Goal: Communication & Community: Participate in discussion

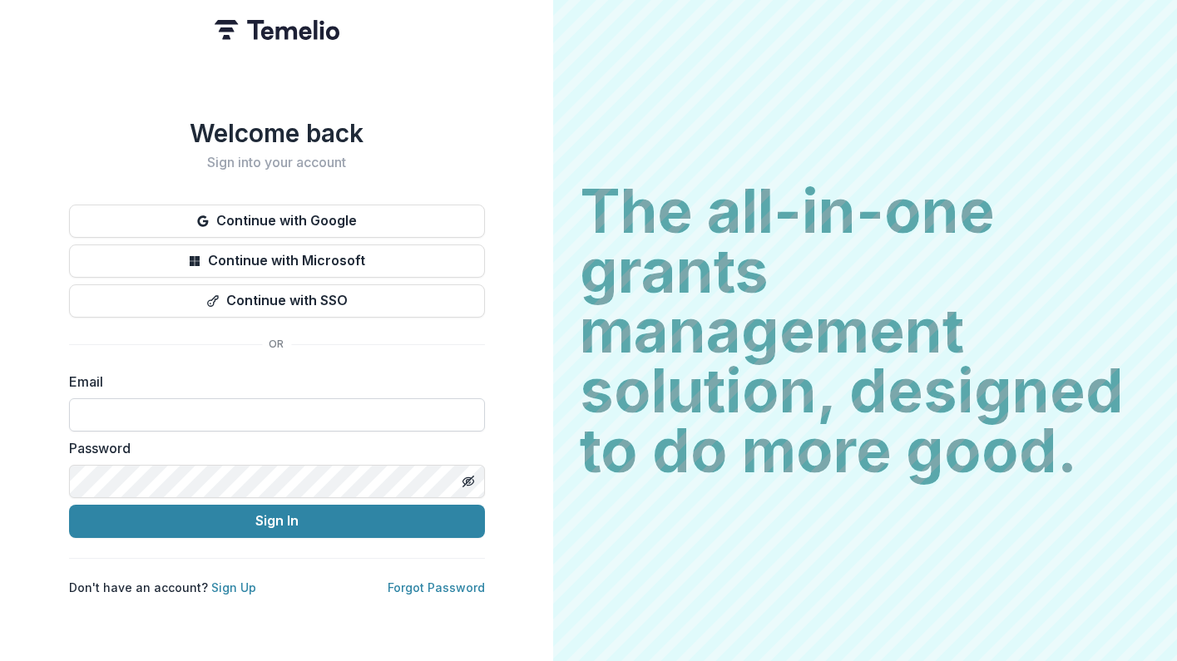
click at [284, 411] on input at bounding box center [277, 414] width 416 height 33
type input "**********"
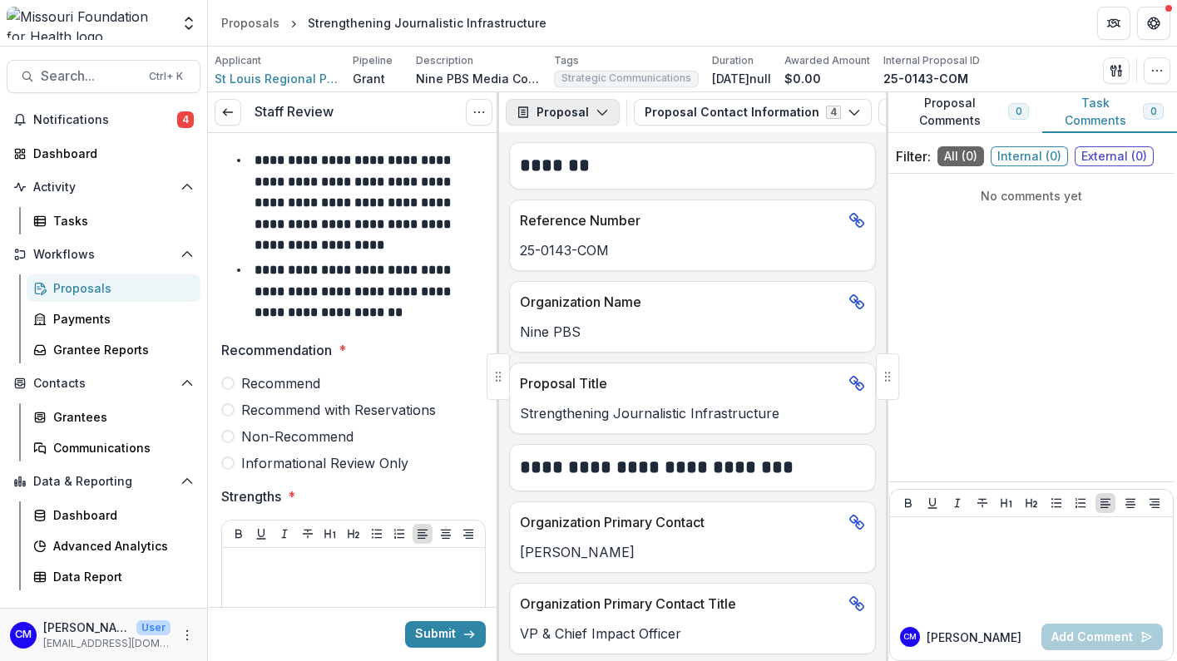
click at [591, 116] on button "Proposal" at bounding box center [563, 112] width 114 height 27
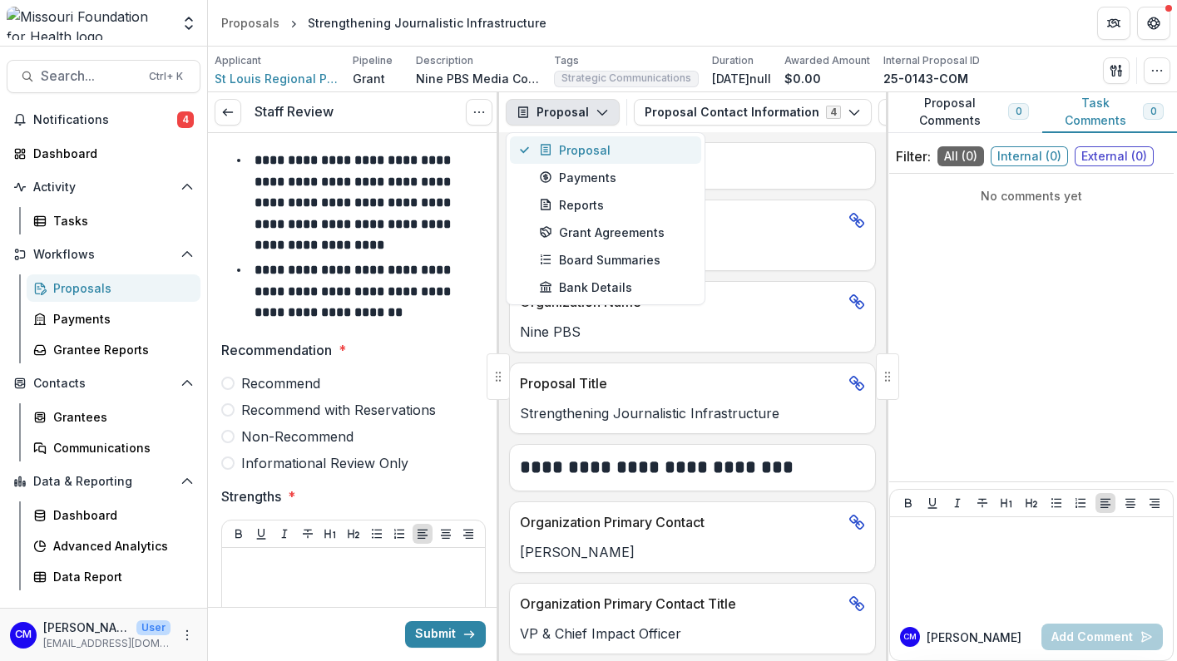
click at [576, 148] on div "Proposal" at bounding box center [615, 149] width 152 height 17
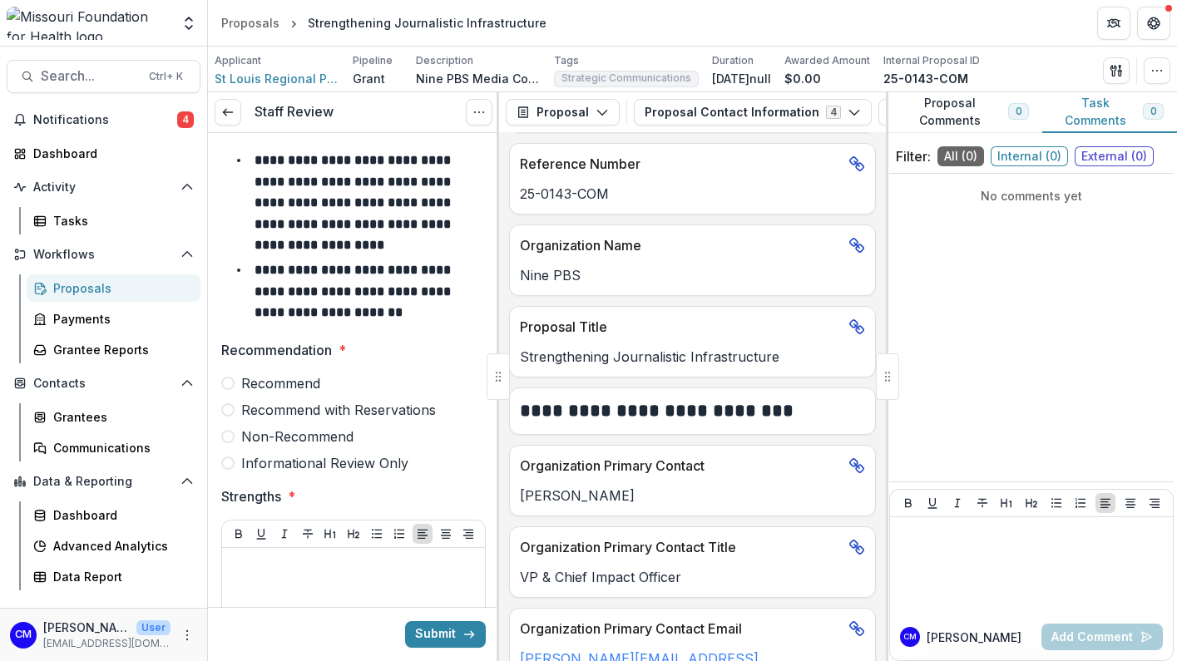
scroll to position [83, 0]
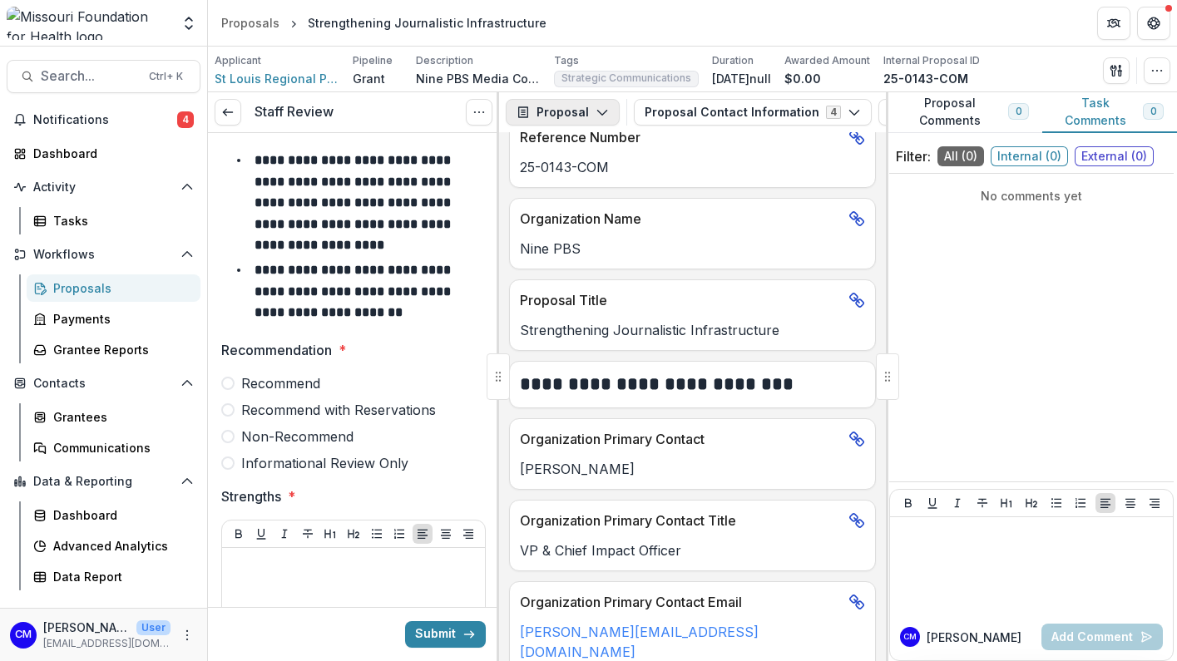
click at [599, 106] on icon "button" at bounding box center [602, 112] width 13 height 13
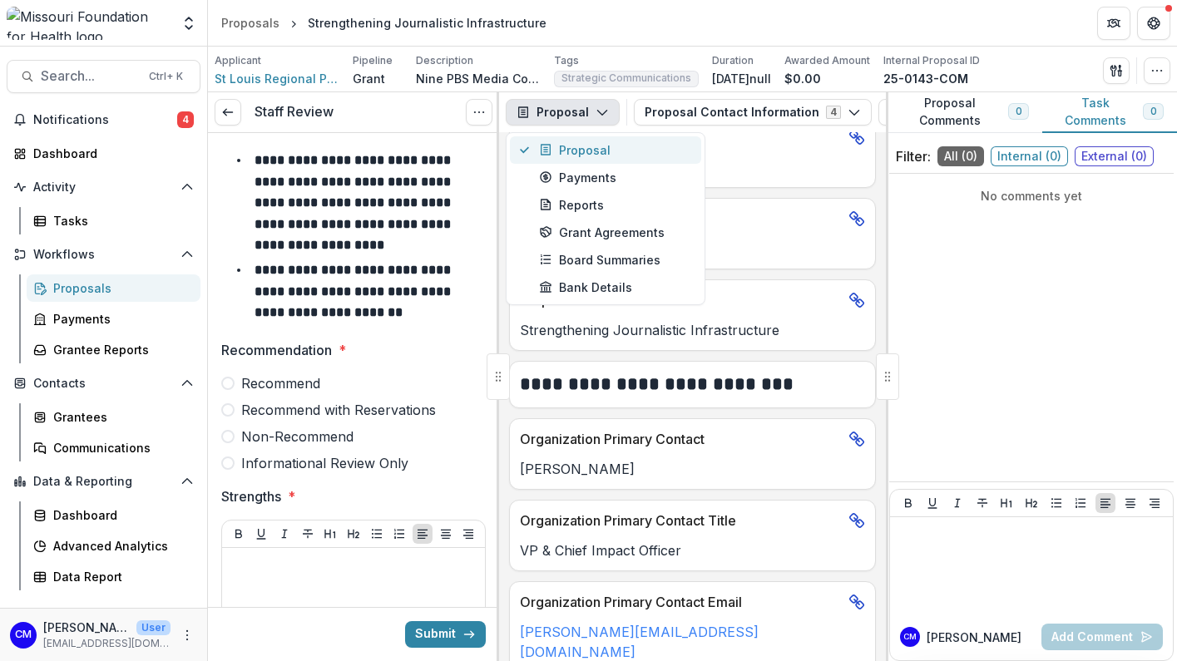
click at [571, 144] on div "Proposal" at bounding box center [615, 149] width 152 height 17
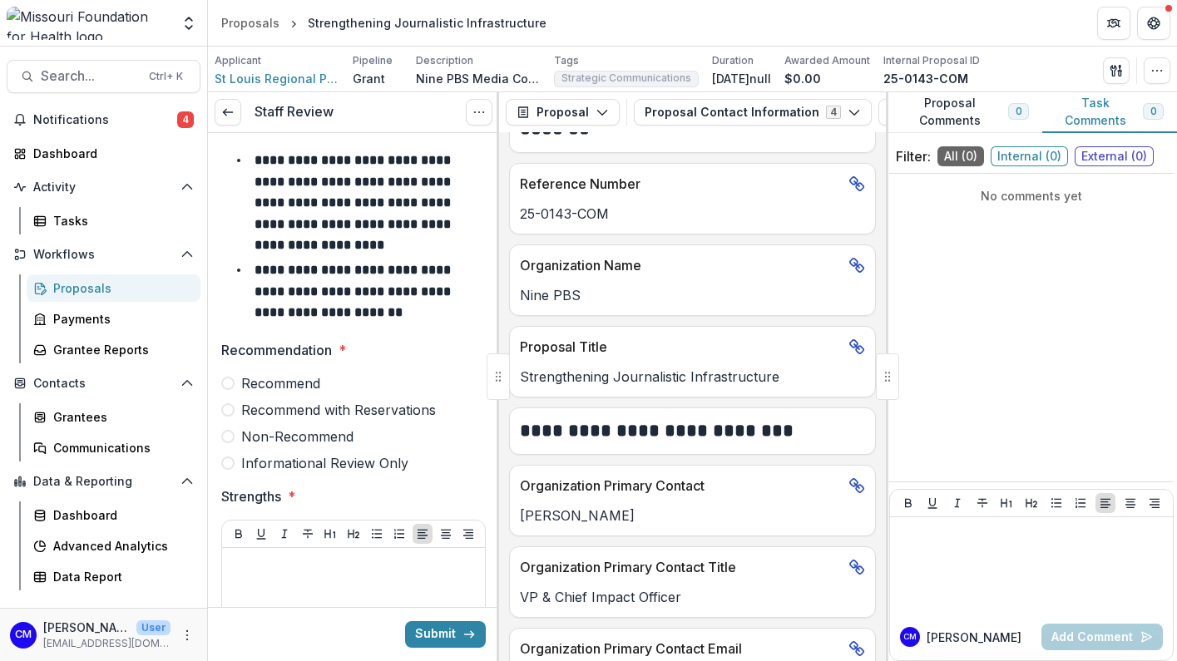
scroll to position [0, 0]
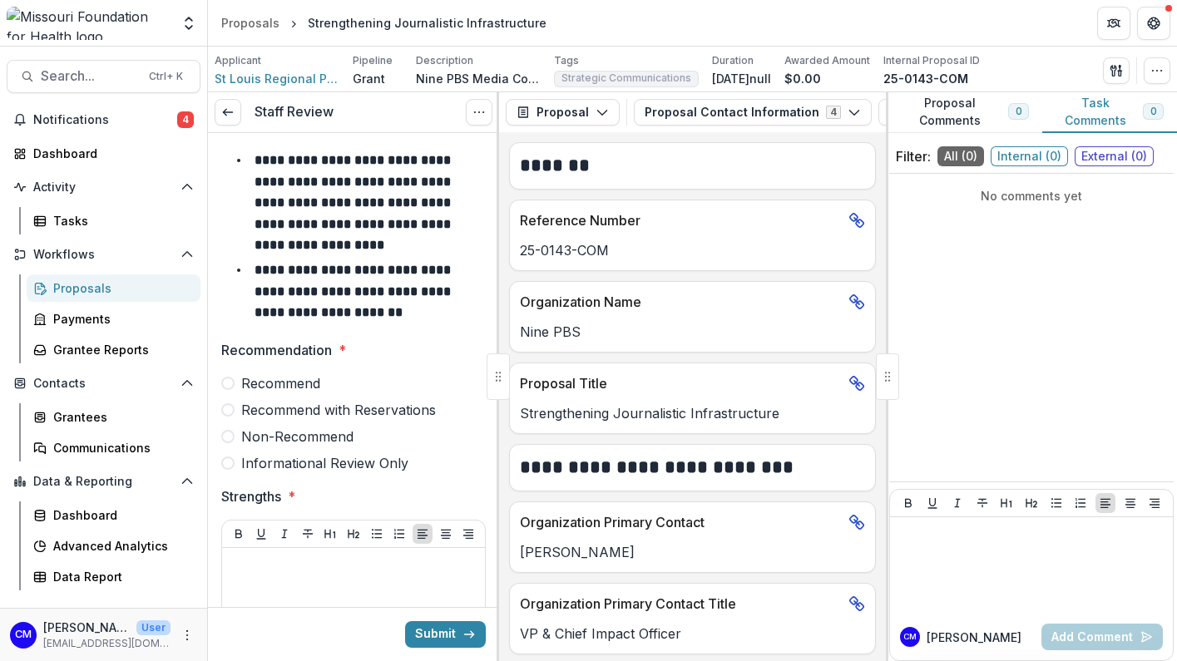
click at [636, 421] on p "Strengthening Journalistic Infrastructure" at bounding box center [692, 413] width 345 height 20
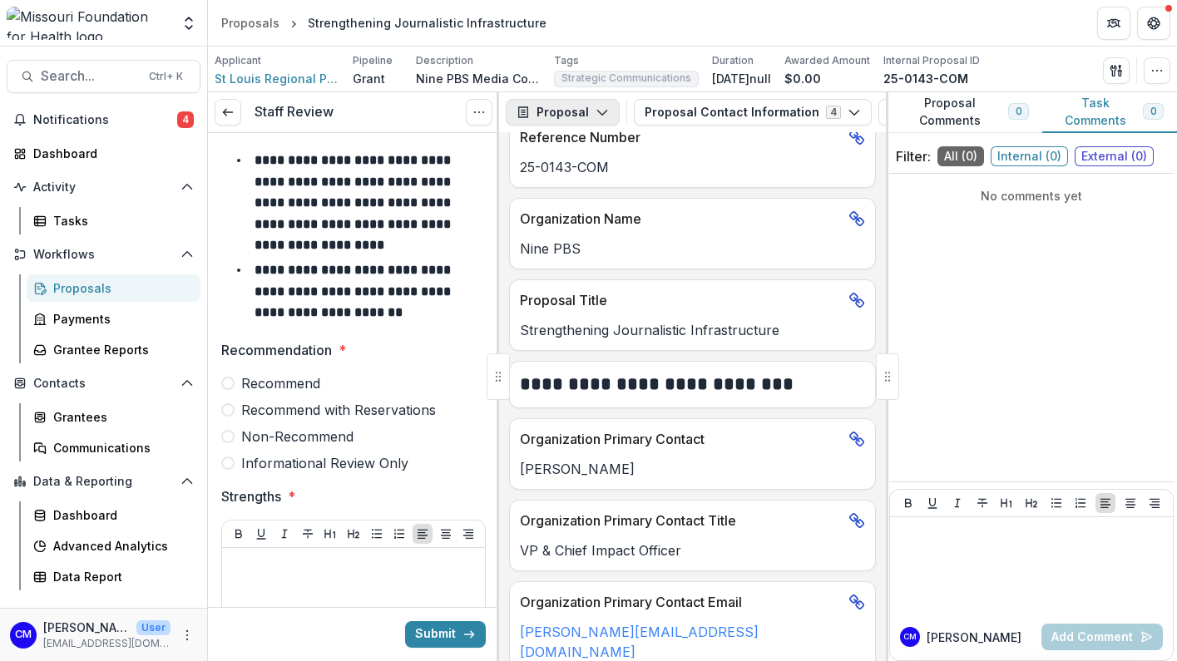
click at [596, 111] on icon "button" at bounding box center [602, 112] width 13 height 13
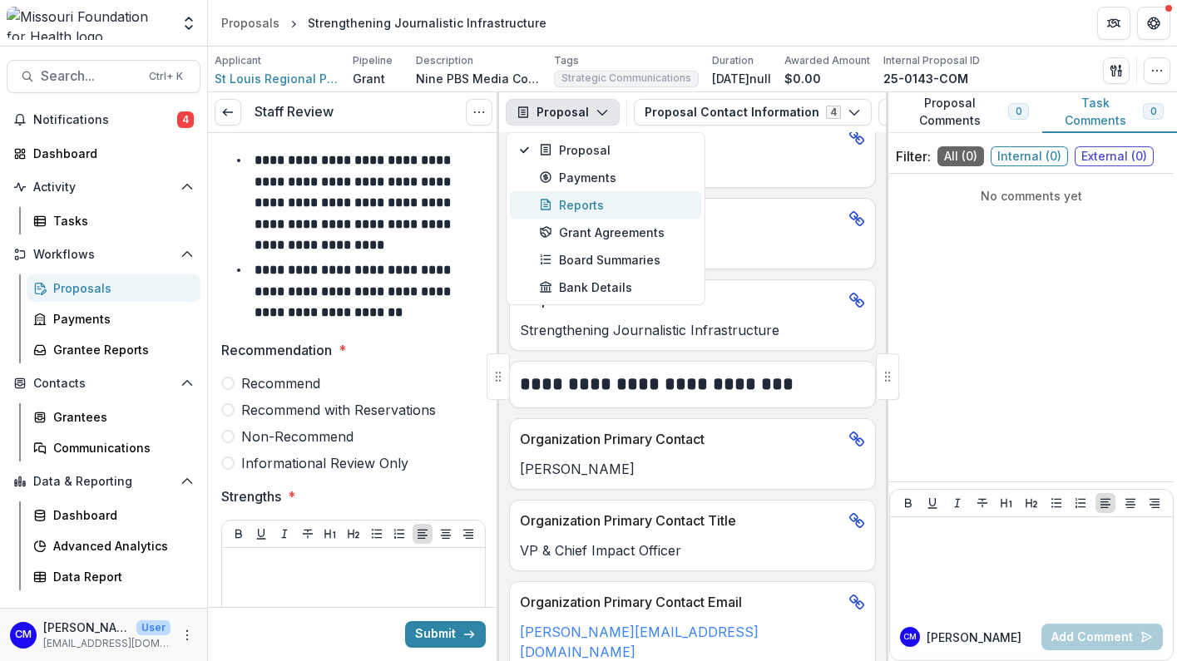
click at [568, 200] on div "Reports" at bounding box center [615, 204] width 152 height 17
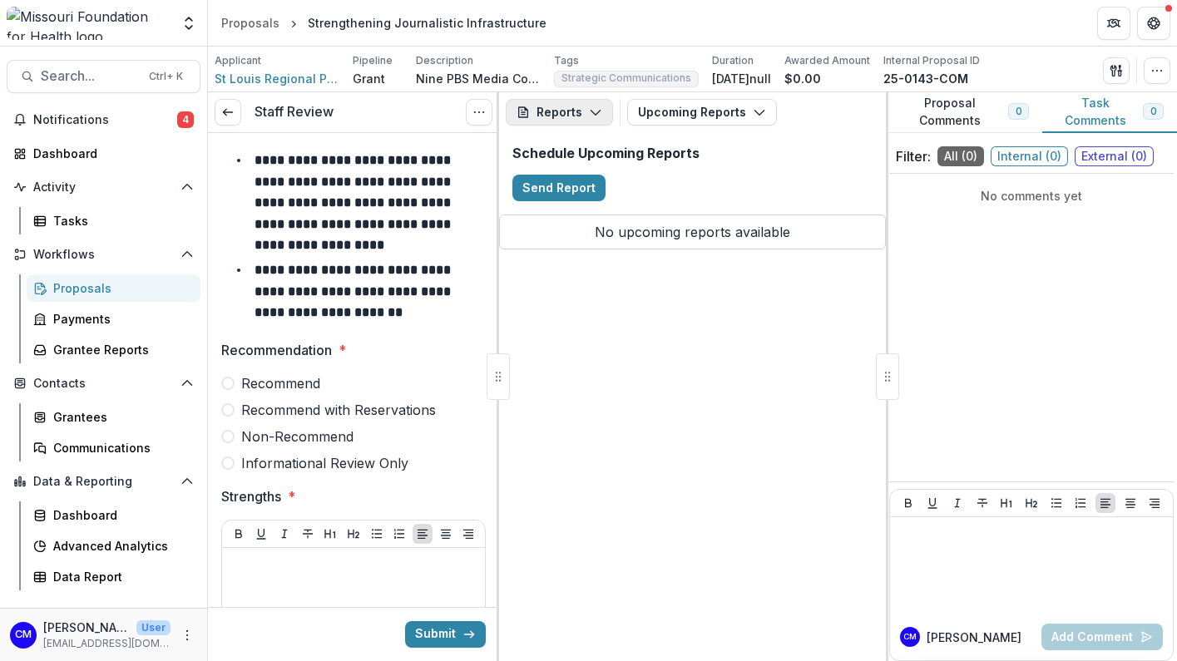
click at [578, 110] on button "Reports" at bounding box center [559, 112] width 107 height 27
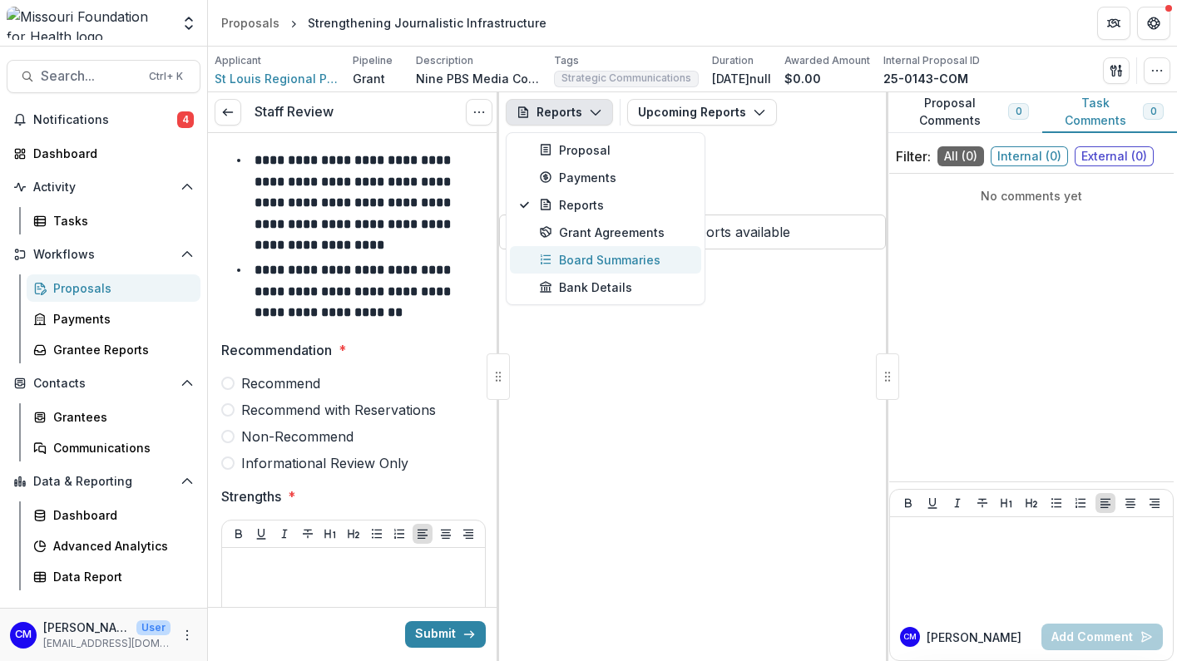
click at [557, 251] on div "Board Summaries" at bounding box center [615, 259] width 152 height 17
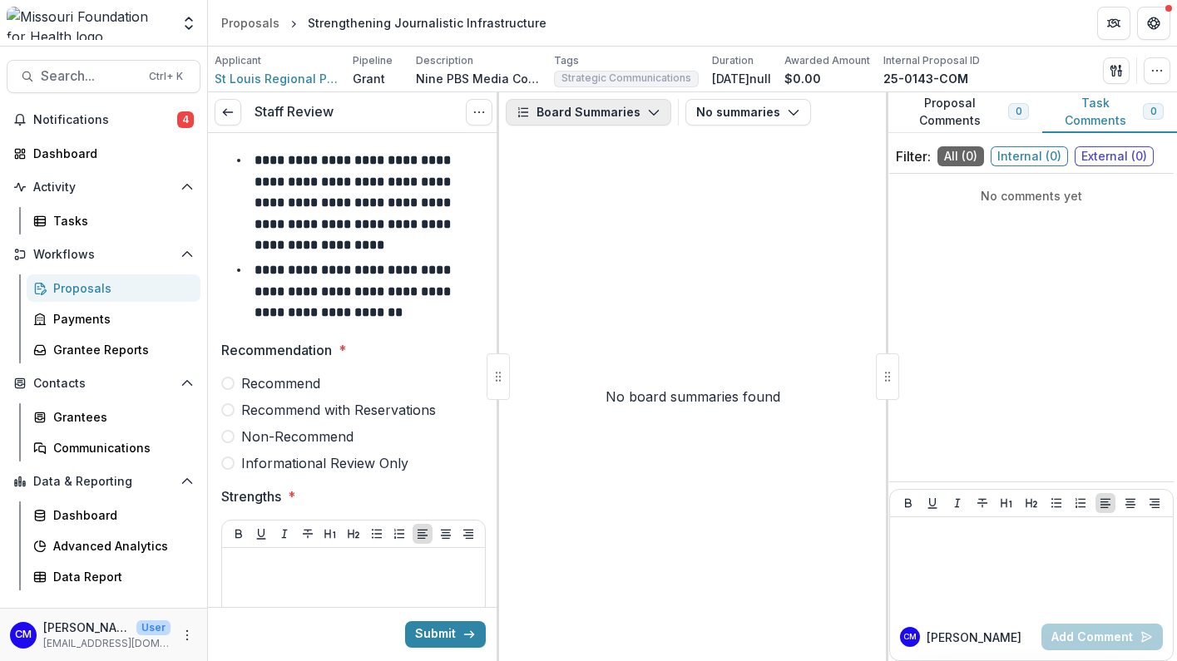
click at [587, 105] on button "Board Summaries" at bounding box center [589, 112] width 166 height 27
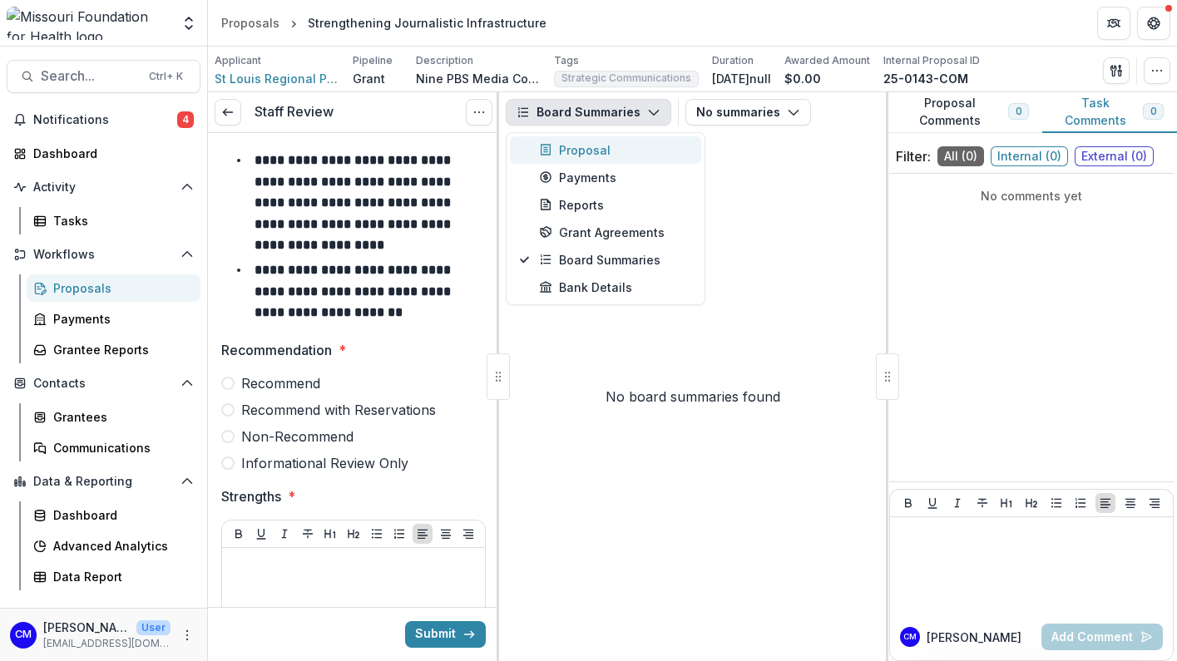
click at [572, 144] on div "Proposal" at bounding box center [615, 149] width 152 height 17
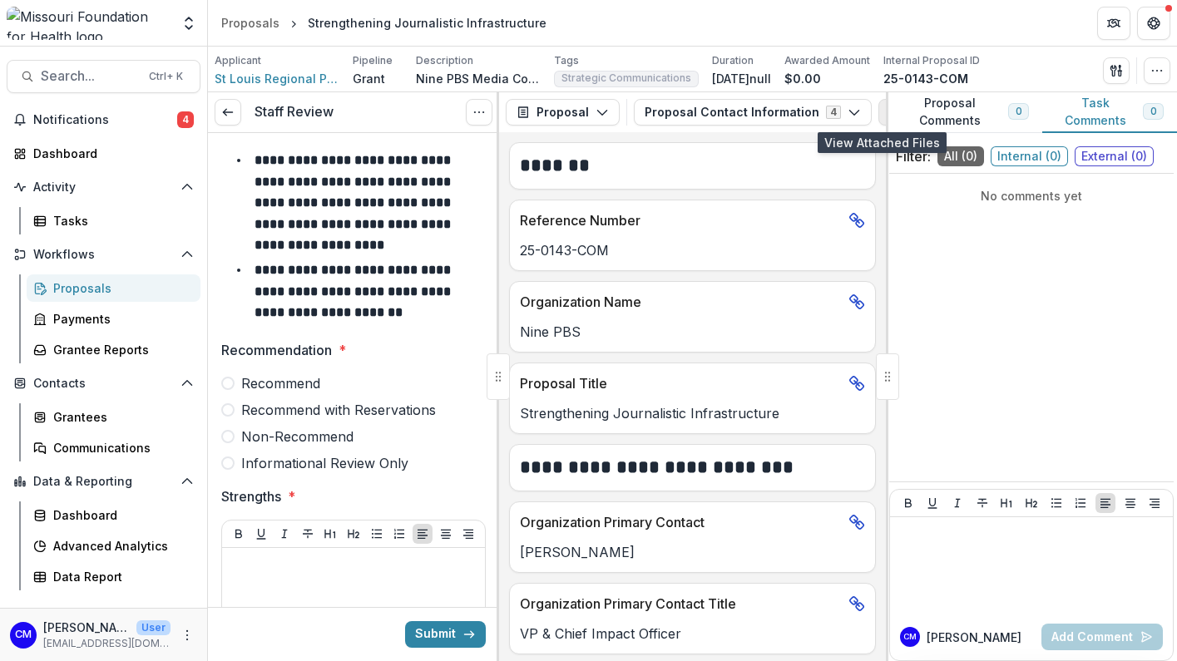
click at [885, 108] on icon "View Attached Files" at bounding box center [891, 112] width 13 height 13
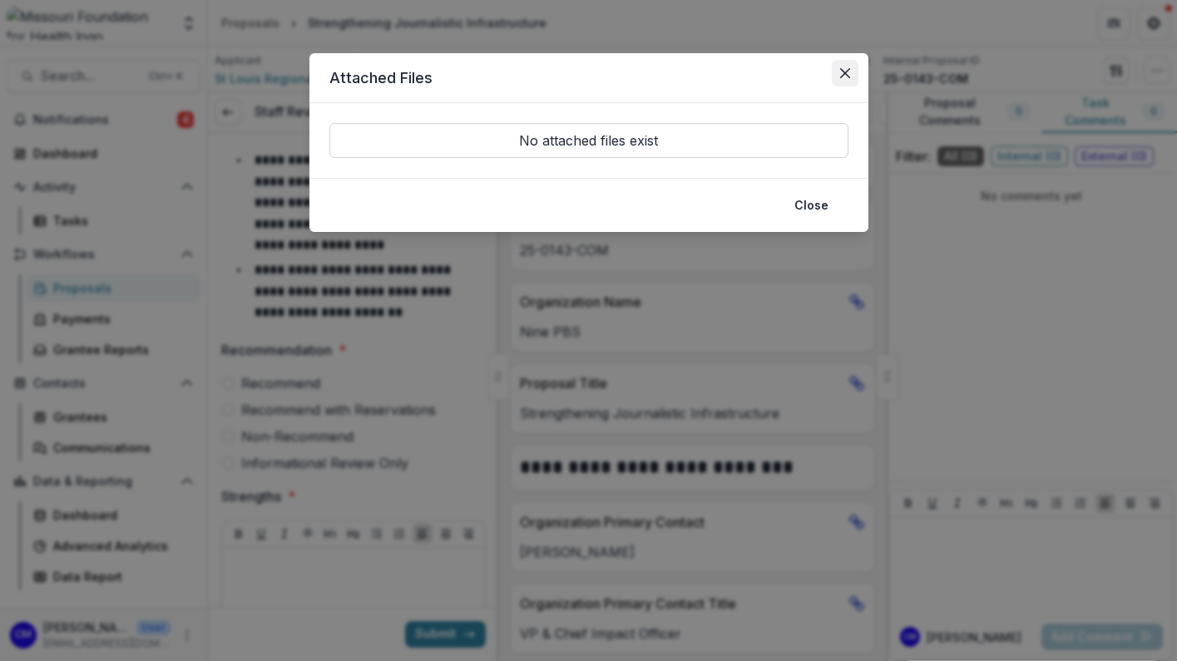
click at [840, 74] on icon "Close" at bounding box center [845, 73] width 10 height 10
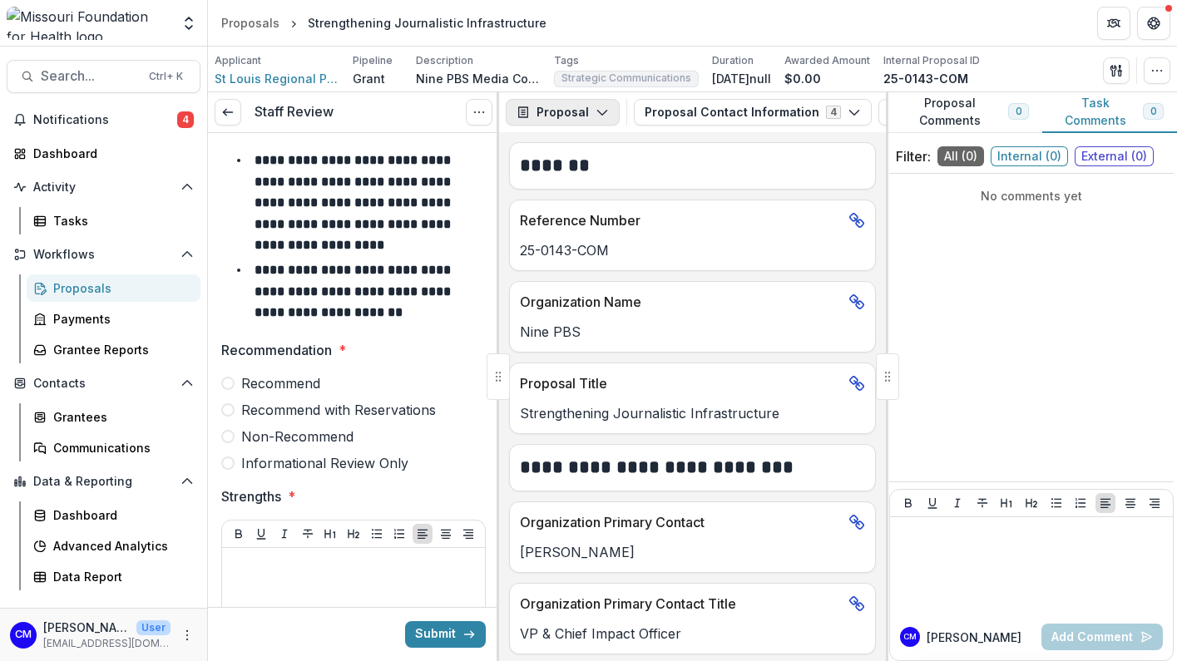
click at [598, 115] on icon "button" at bounding box center [602, 112] width 13 height 13
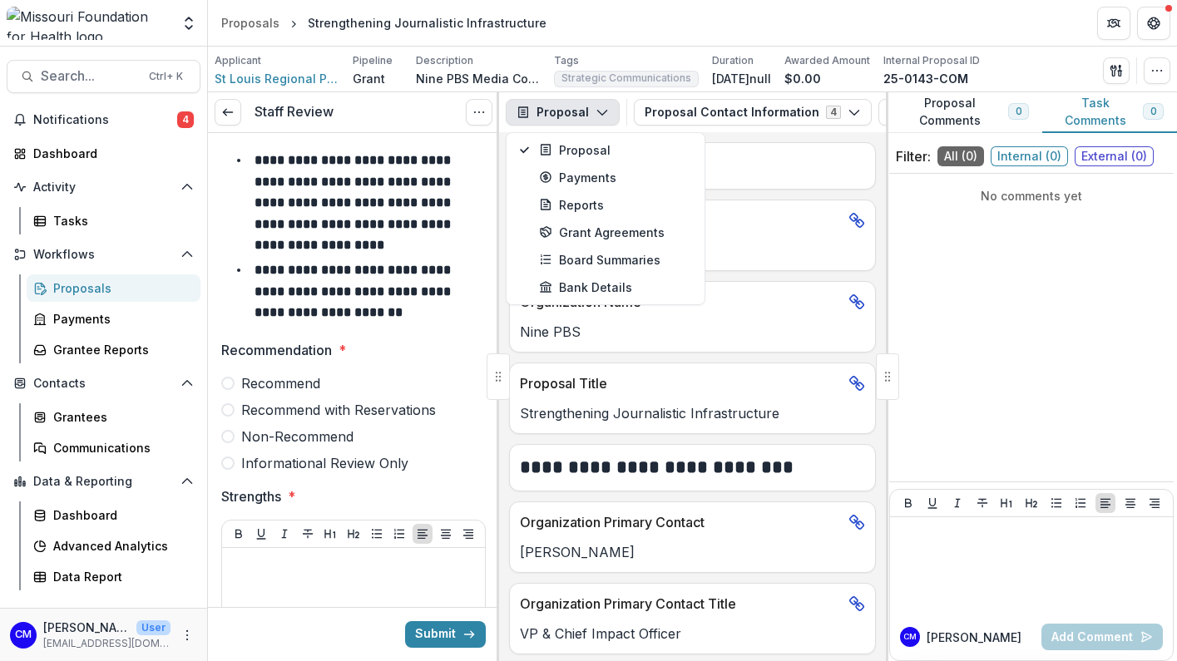
click at [799, 166] on h2 "*******" at bounding box center [690, 166] width 340 height 26
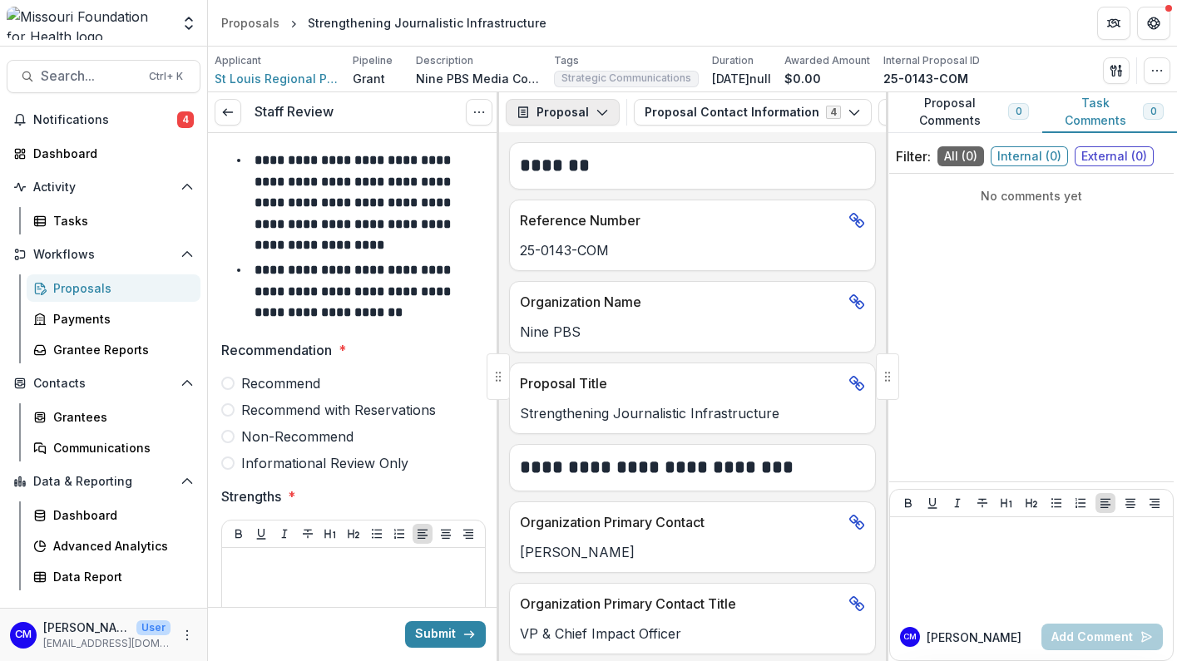
click at [581, 108] on button "Proposal" at bounding box center [563, 112] width 114 height 27
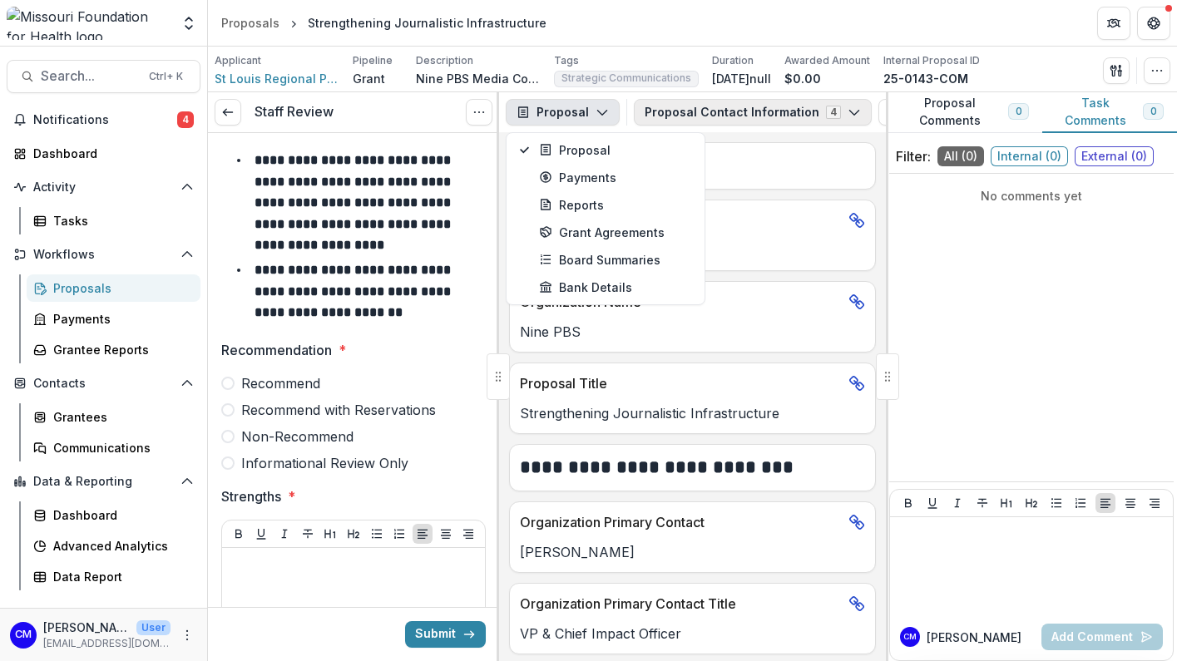
click at [654, 105] on button "Proposal Contact Information 4" at bounding box center [753, 112] width 238 height 27
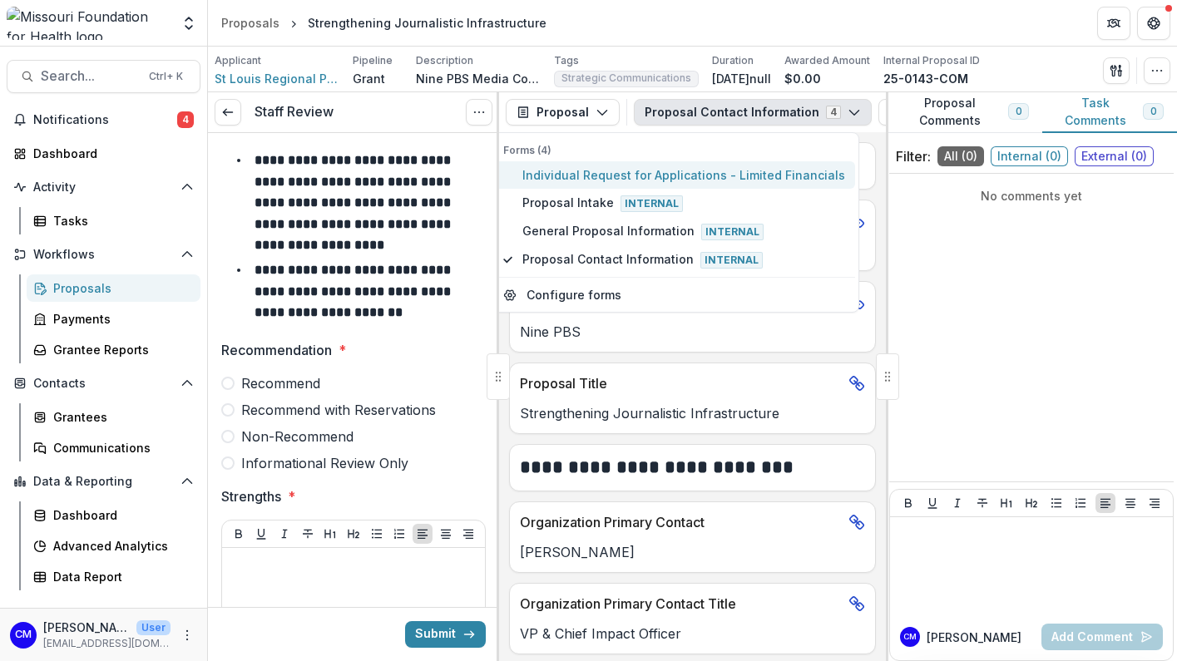
click at [605, 176] on span "Individual Request for Applications - Limited Financials" at bounding box center [683, 174] width 323 height 17
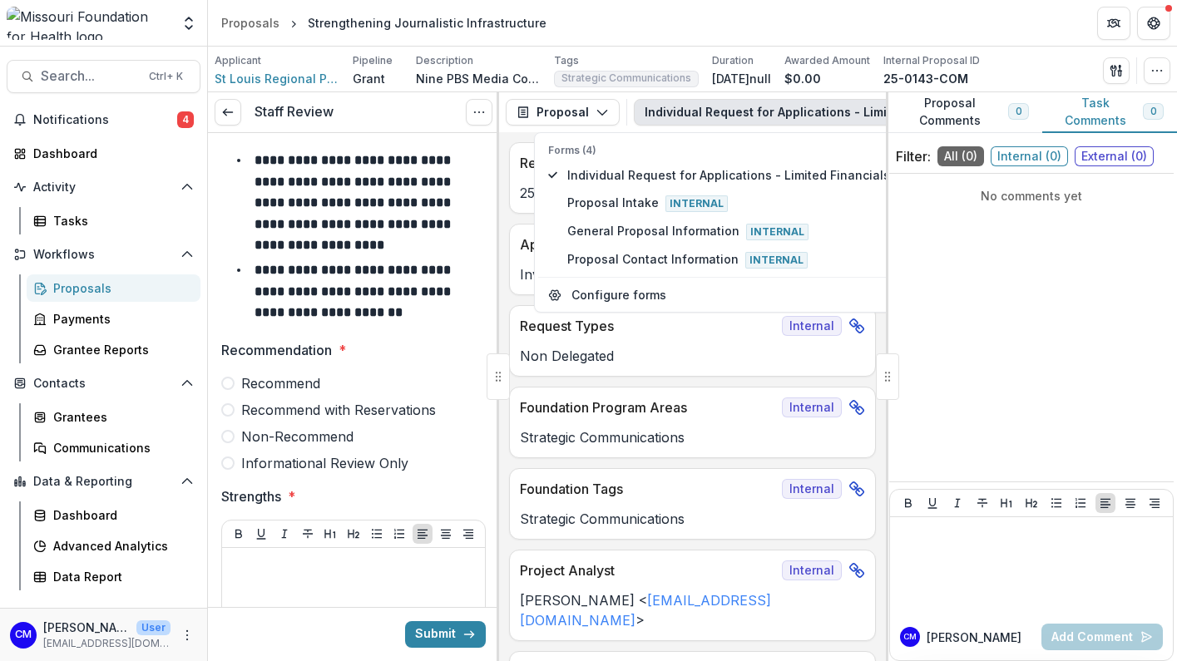
click at [697, 348] on div "Non Delegated" at bounding box center [692, 351] width 365 height 30
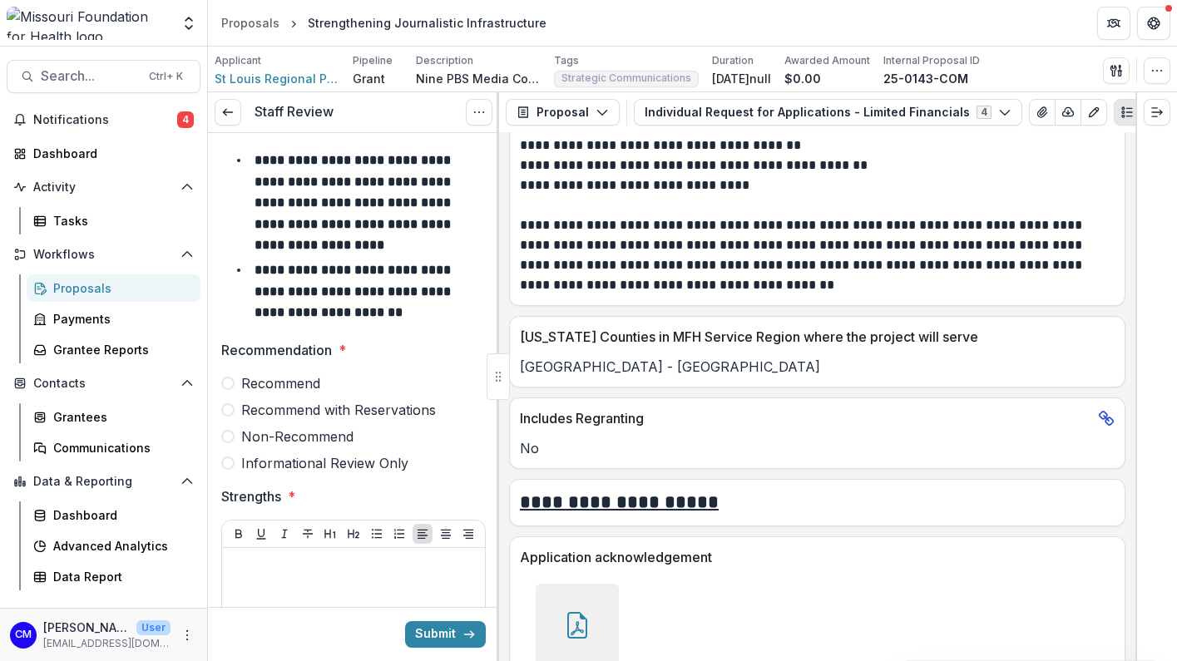
scroll to position [4995, 0]
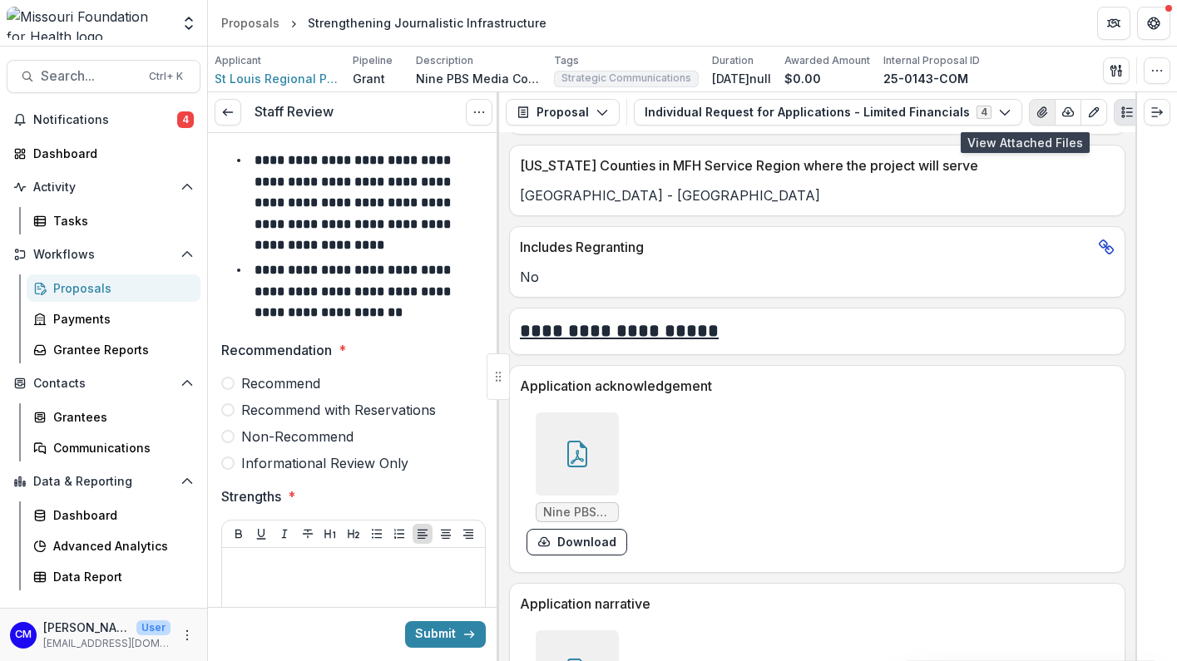
click at [1036, 111] on icon "View Attached Files" at bounding box center [1042, 112] width 13 height 13
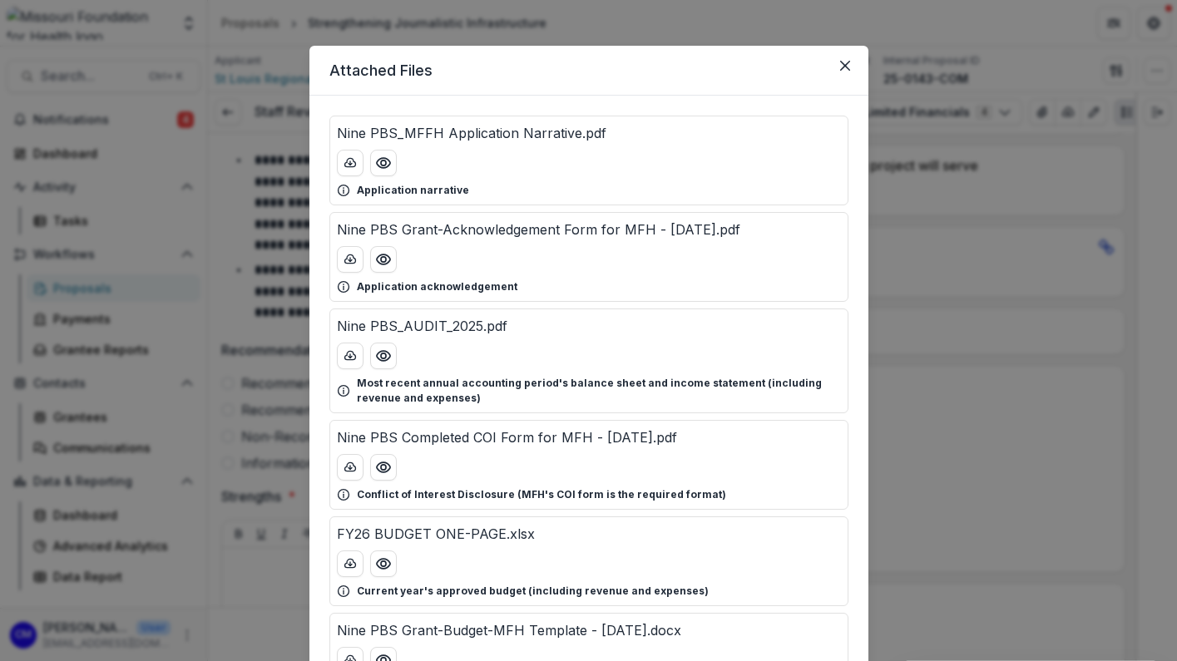
scroll to position [0, 0]
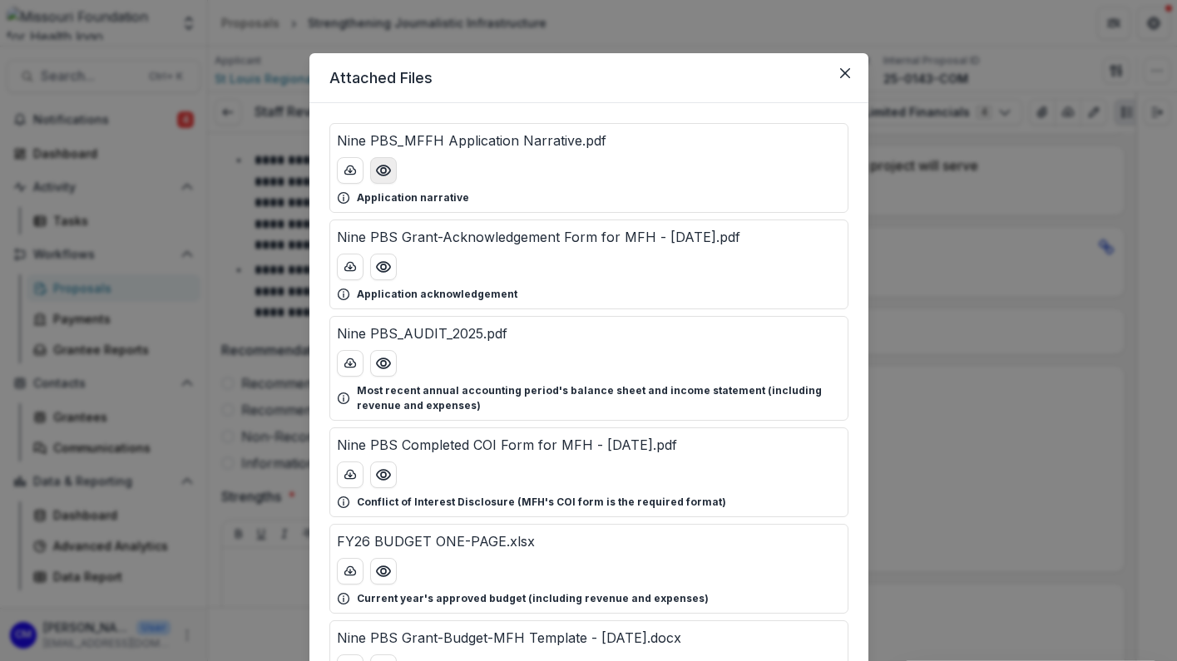
click at [375, 166] on icon "Preview Nine PBS_MFFH Application Narrative.pdf" at bounding box center [383, 170] width 17 height 17
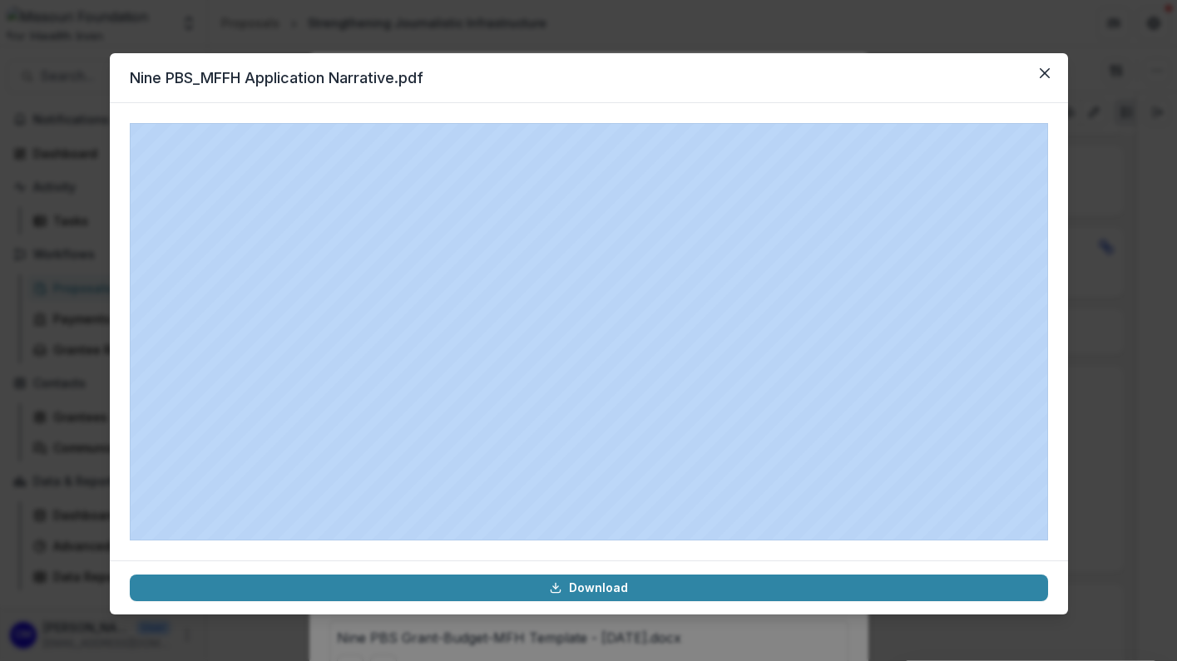
drag, startPoint x: 746, startPoint y: 78, endPoint x: 738, endPoint y: 114, distance: 36.7
click at [738, 114] on section "Nine PBS_MFFH Application Narrative.pdf Download" at bounding box center [589, 334] width 958 height 562
drag, startPoint x: 1041, startPoint y: 68, endPoint x: 1096, endPoint y: 215, distance: 156.9
click at [1041, 68] on icon "Close" at bounding box center [1045, 73] width 10 height 10
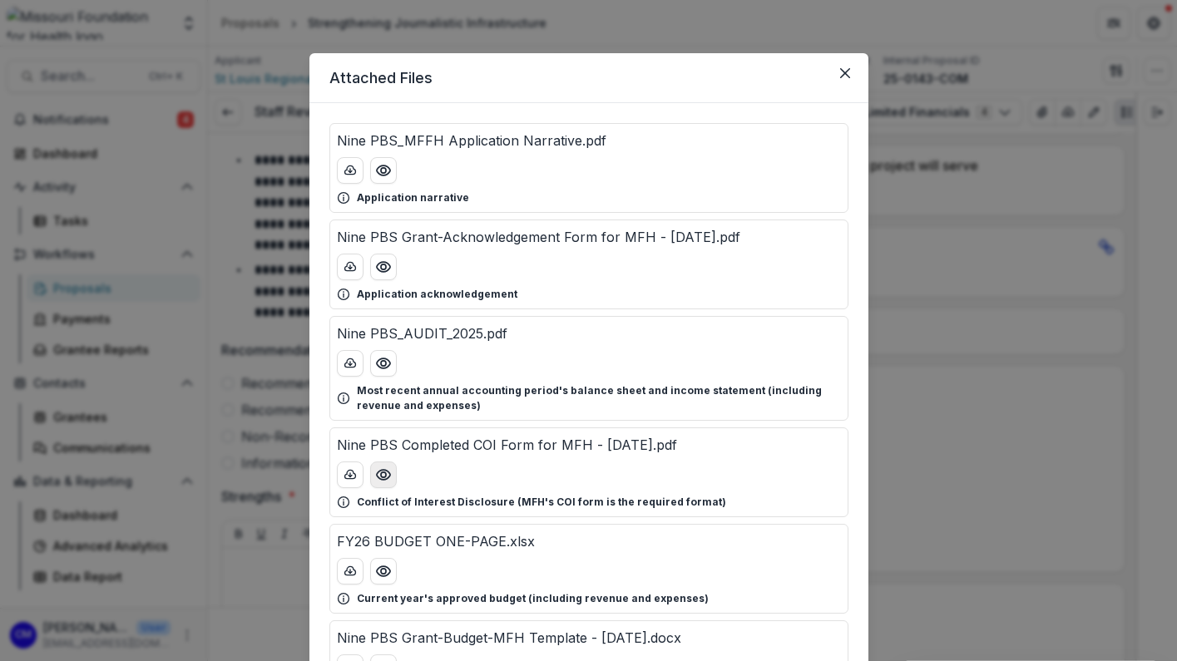
click at [380, 473] on circle "Preview Nine PBS Completed COI Form for MFH - Aug 2025.pdf" at bounding box center [382, 474] width 5 height 5
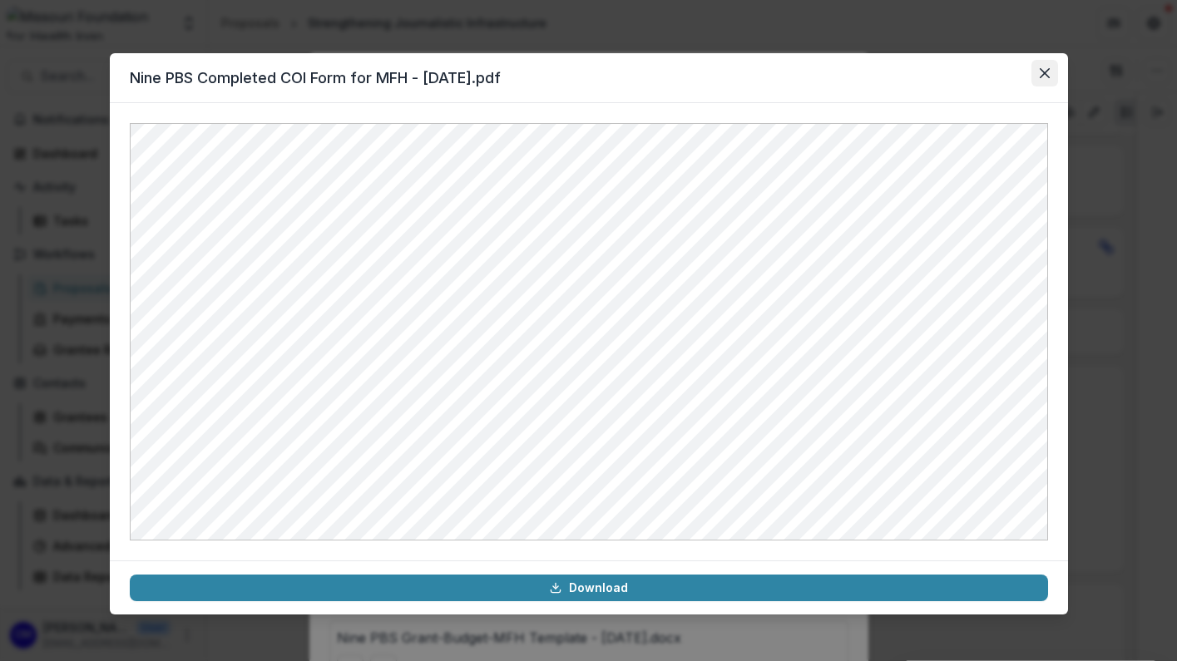
click at [1042, 73] on icon "Close" at bounding box center [1045, 73] width 10 height 10
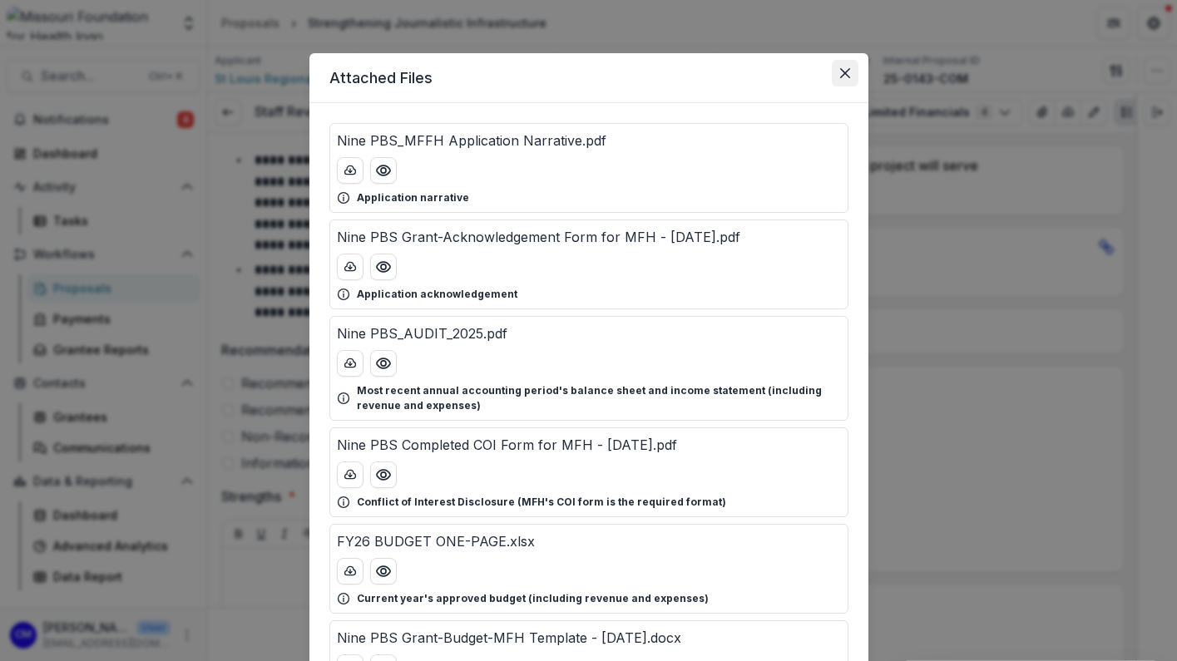
click at [840, 72] on icon "Close" at bounding box center [845, 73] width 10 height 10
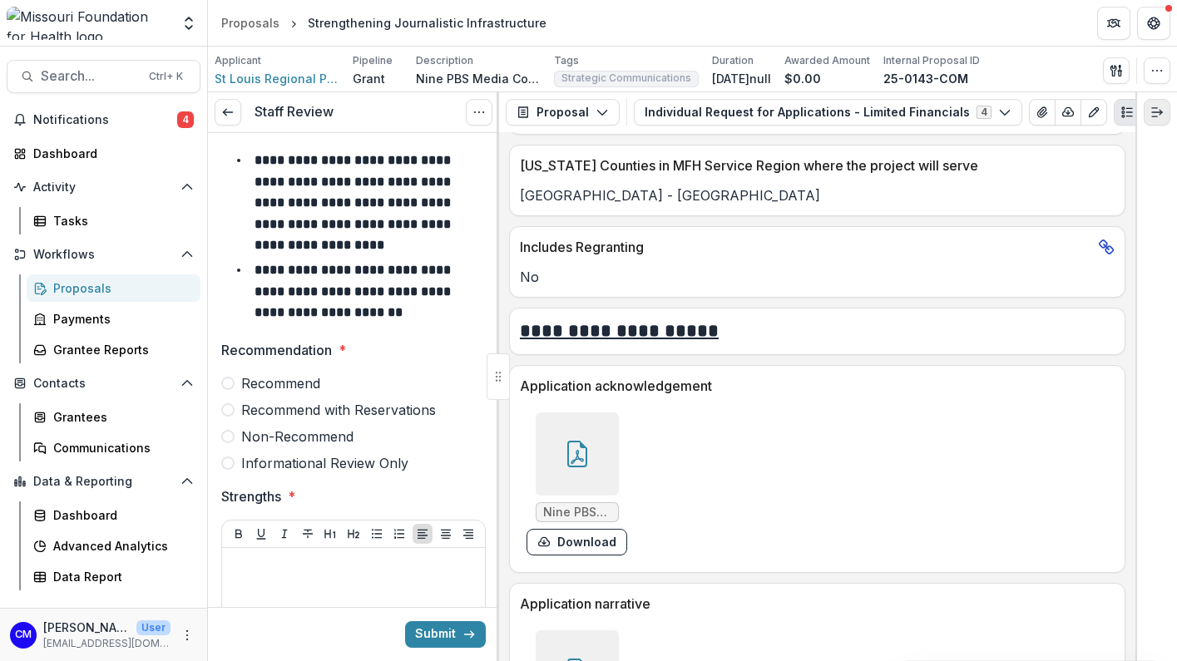
click at [1155, 109] on icon "Expand right" at bounding box center [1156, 112] width 13 height 13
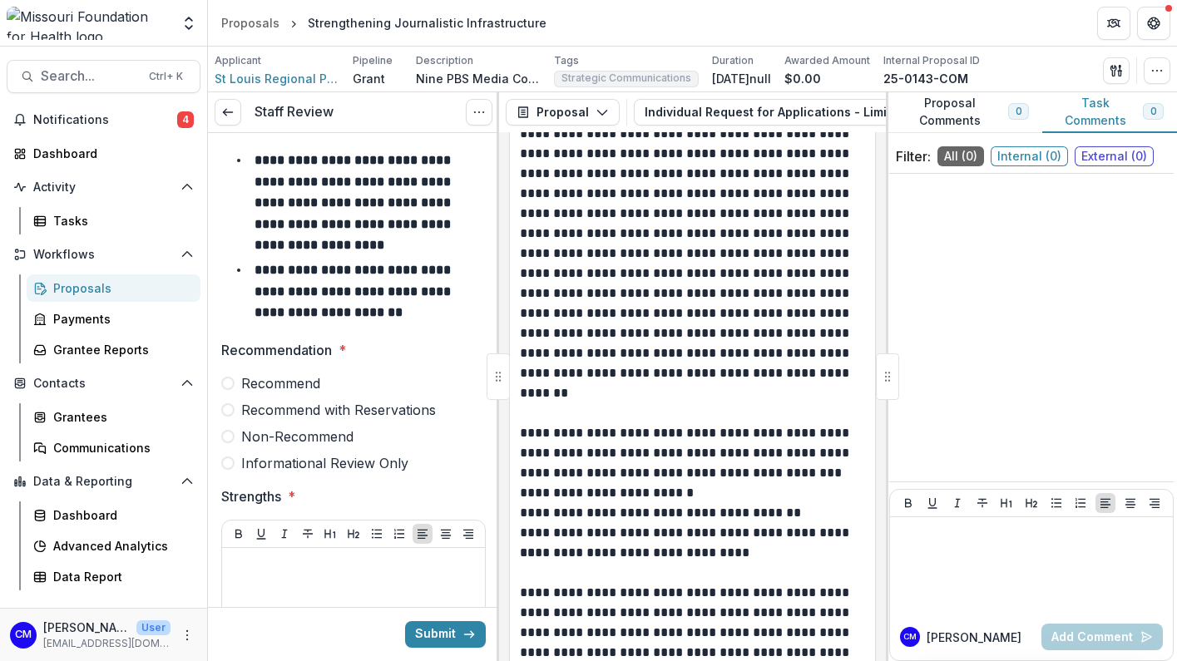
scroll to position [5274, 0]
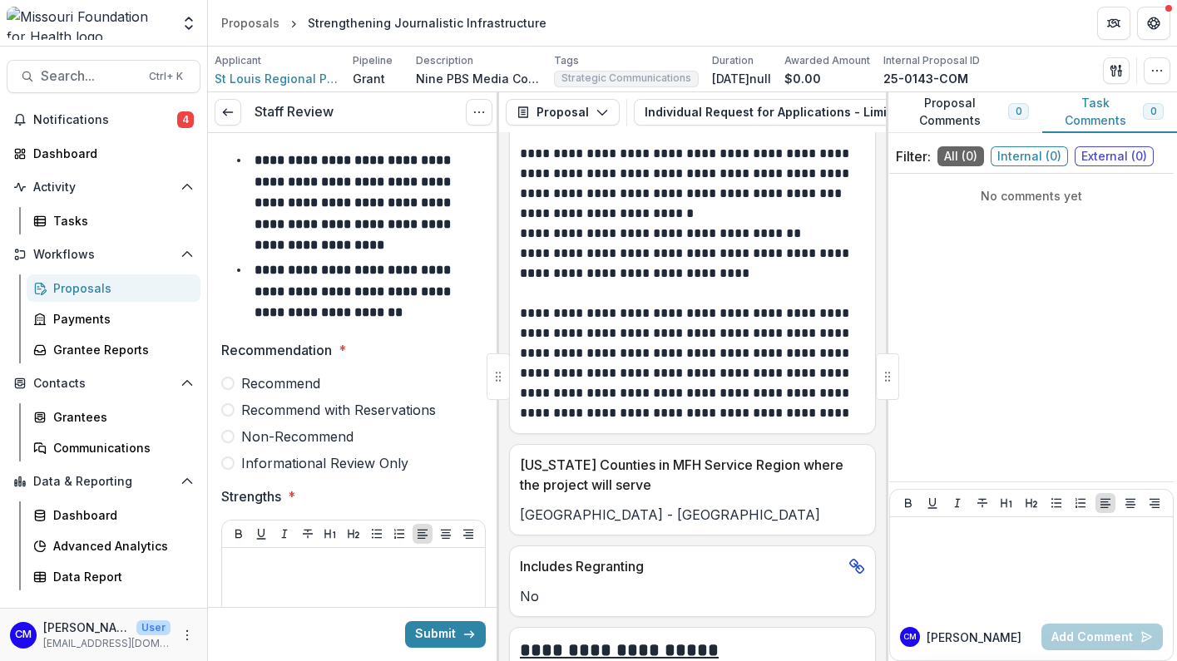
click at [1039, 156] on span "Internal ( 0 )" at bounding box center [1029, 156] width 77 height 20
click at [992, 197] on p "No comments yet" at bounding box center [1031, 195] width 271 height 17
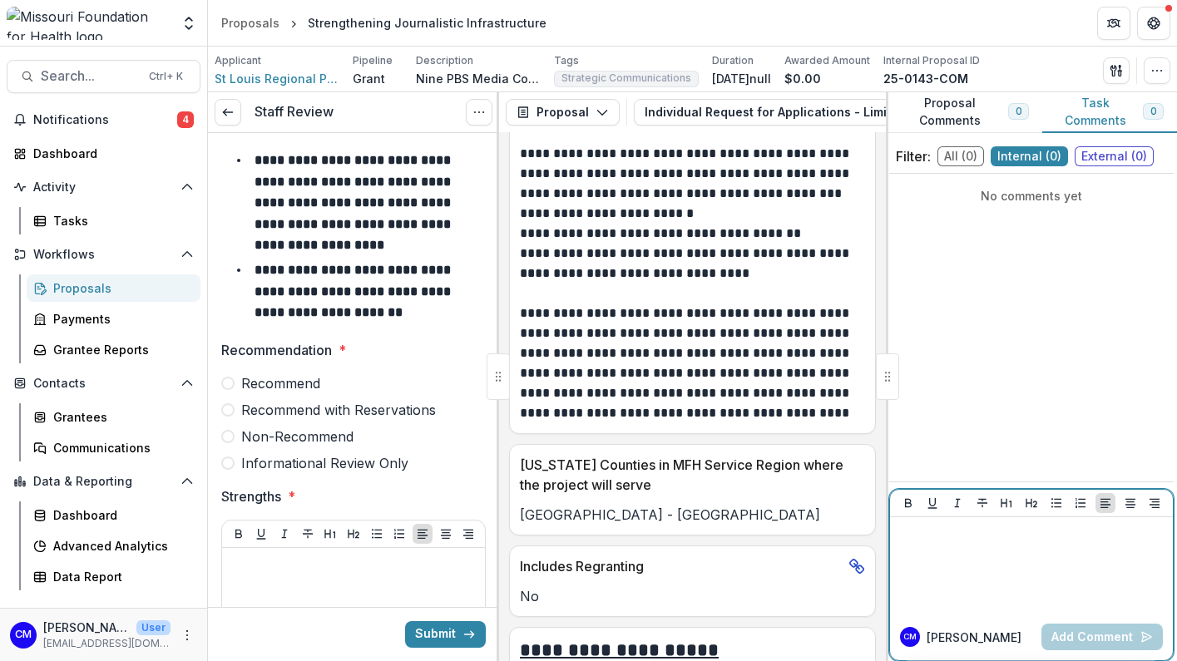
click at [977, 543] on div at bounding box center [1032, 565] width 270 height 83
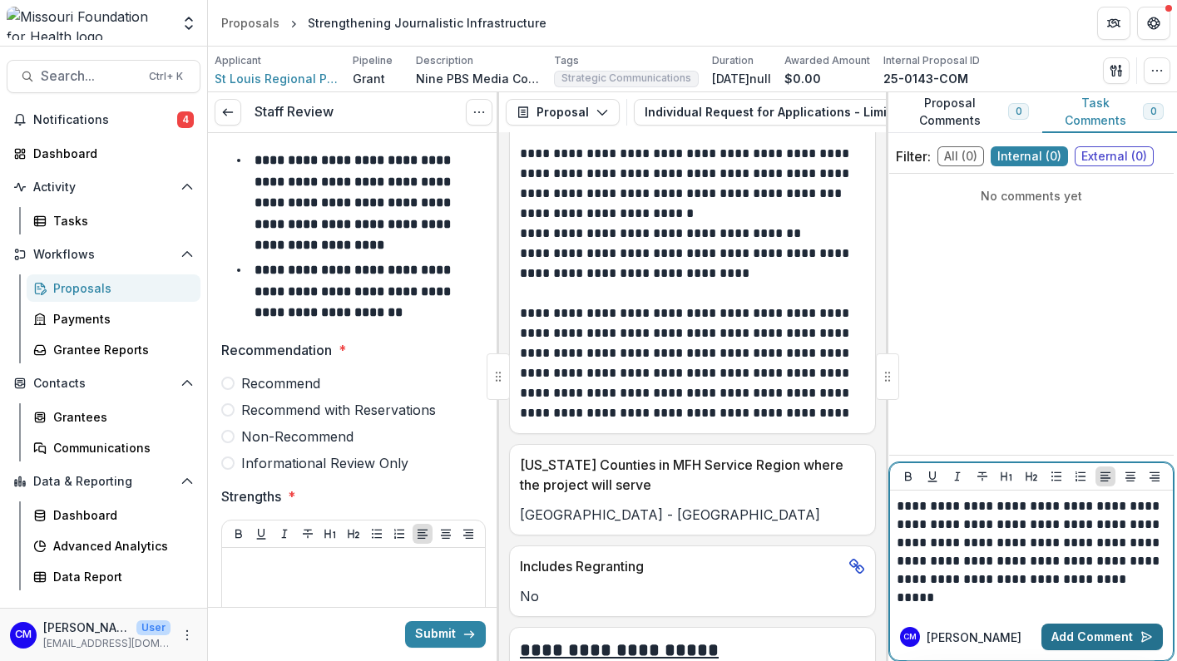
click at [1074, 638] on button "Add Comment" at bounding box center [1101, 637] width 121 height 27
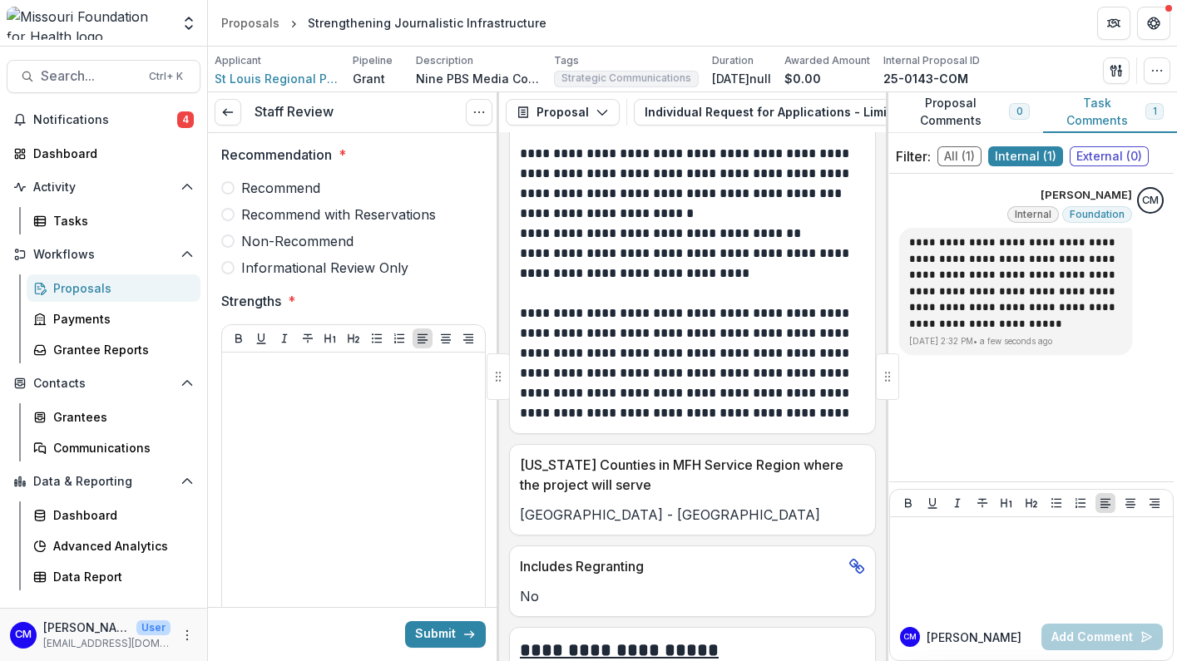
scroll to position [166, 0]
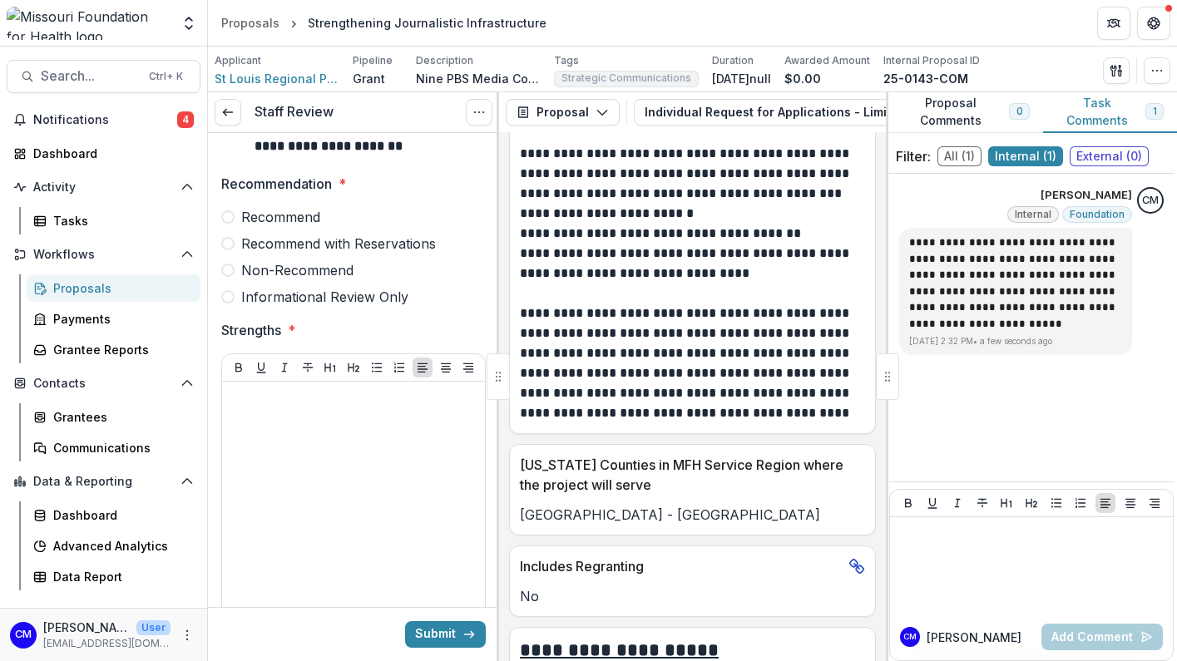
click at [225, 219] on span at bounding box center [227, 216] width 13 height 13
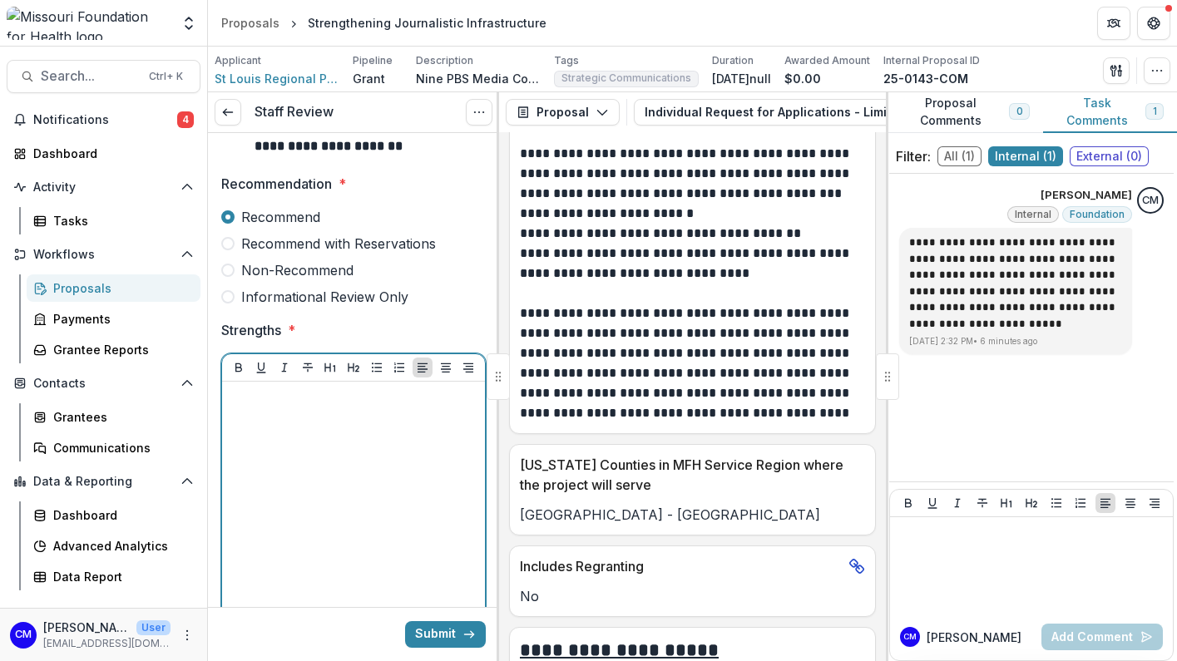
click at [291, 408] on div at bounding box center [354, 513] width 250 height 250
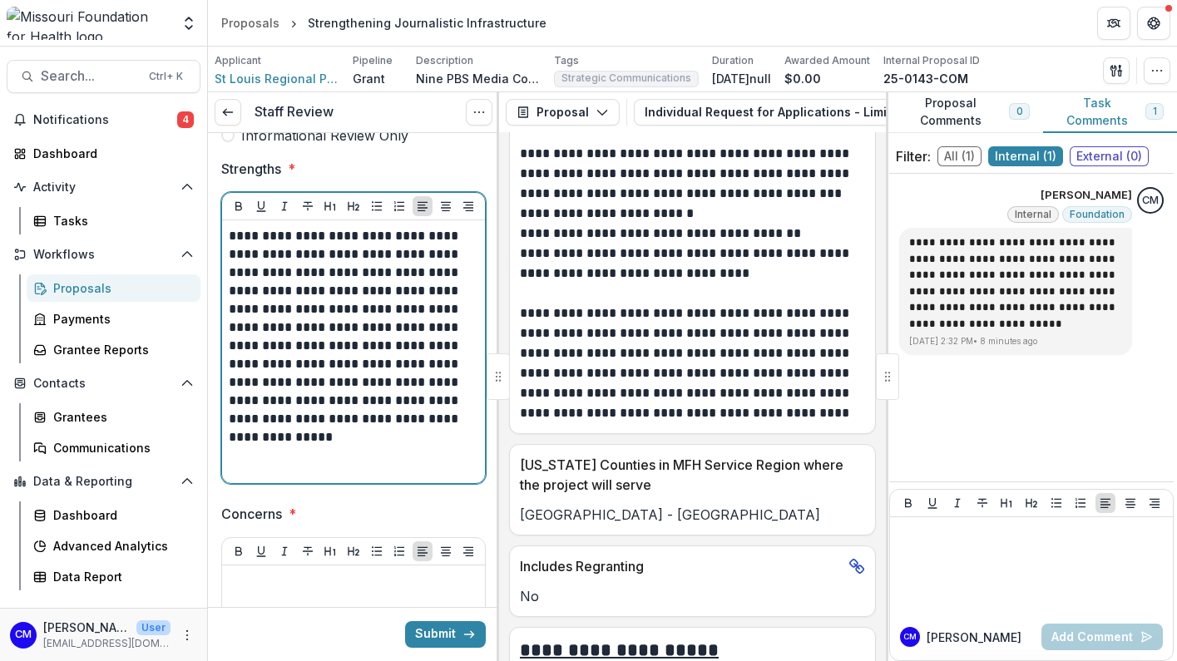
scroll to position [333, 0]
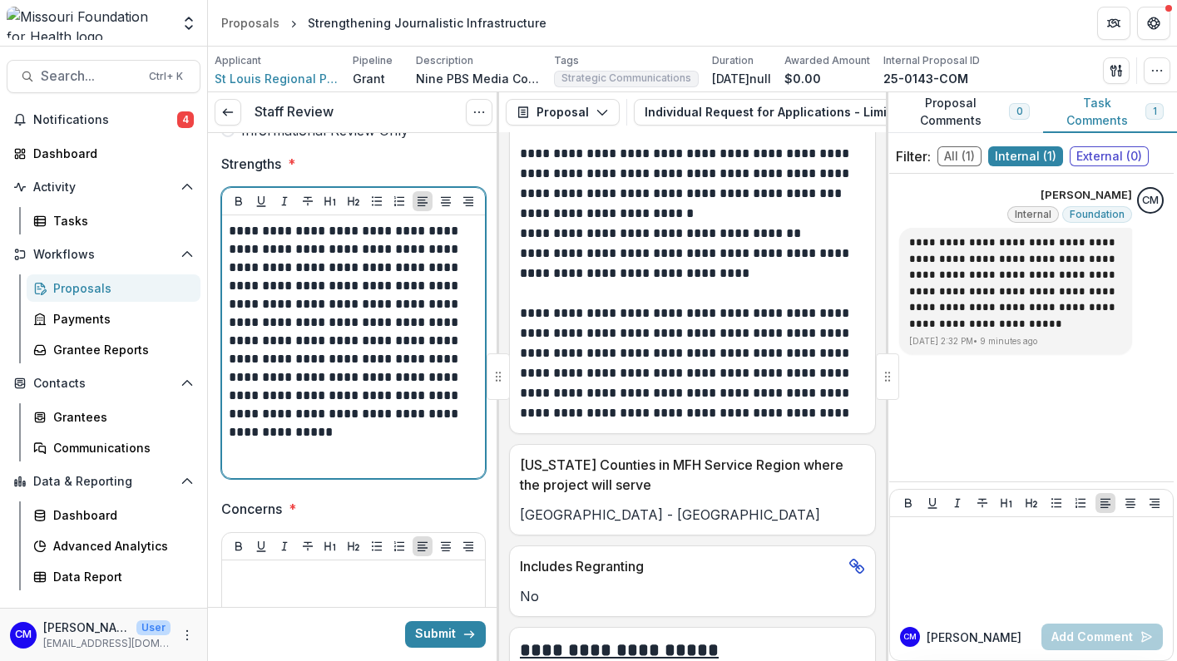
click at [379, 431] on p "**********" at bounding box center [351, 332] width 245 height 220
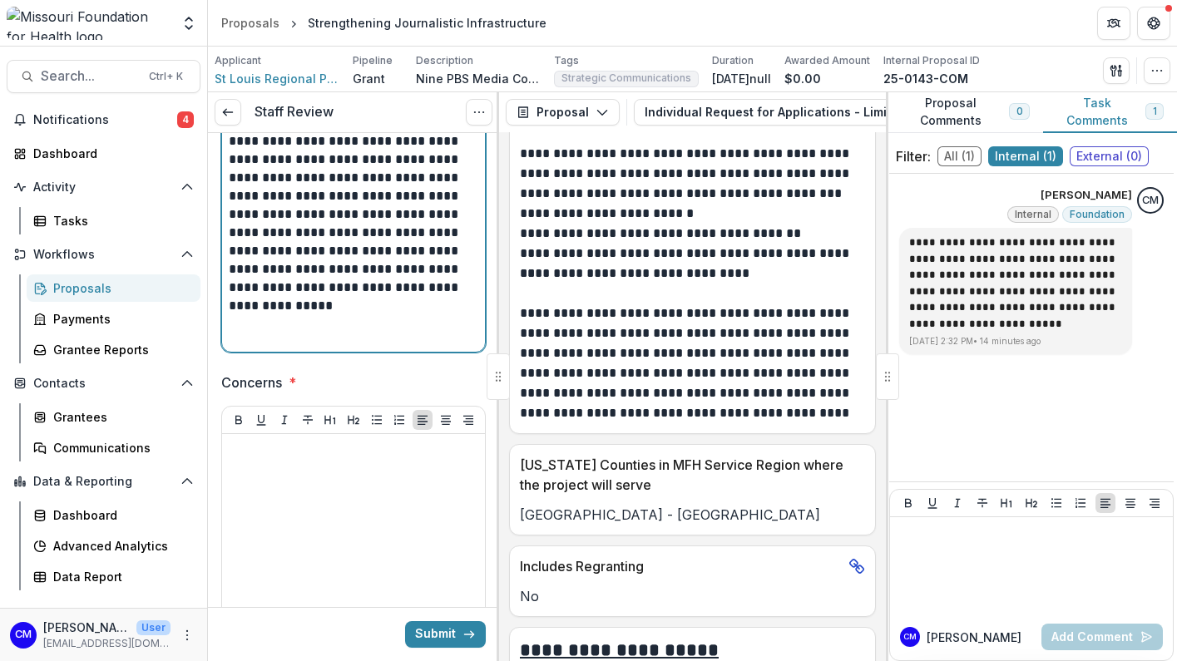
scroll to position [499, 0]
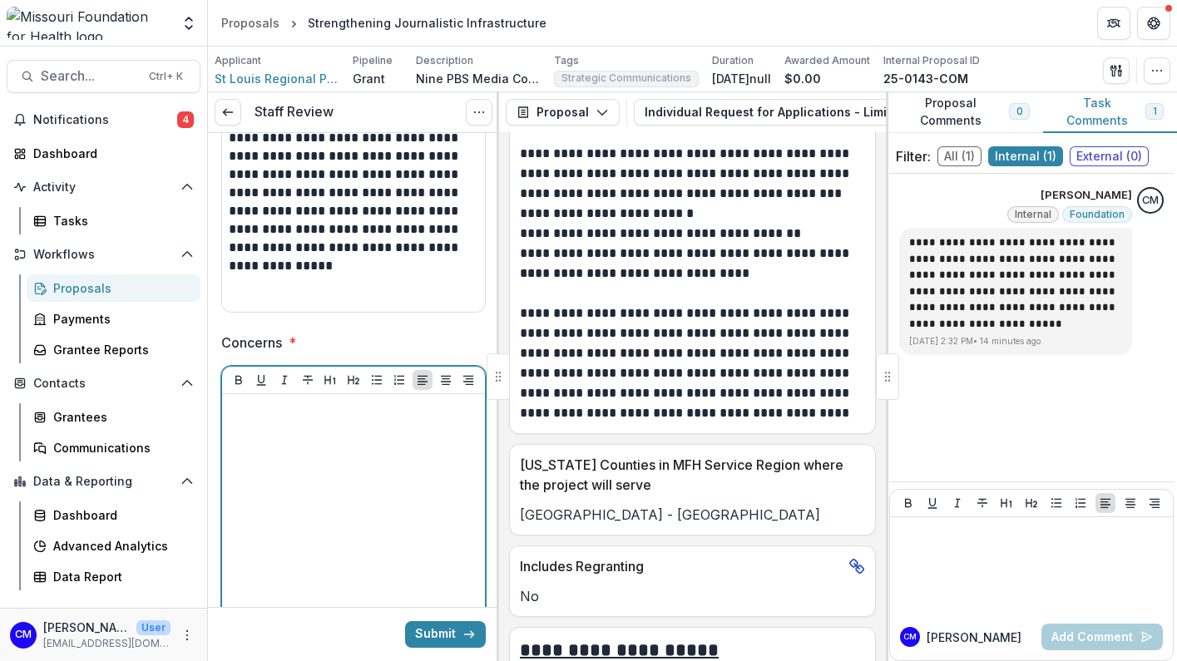
click at [288, 426] on div at bounding box center [354, 526] width 250 height 250
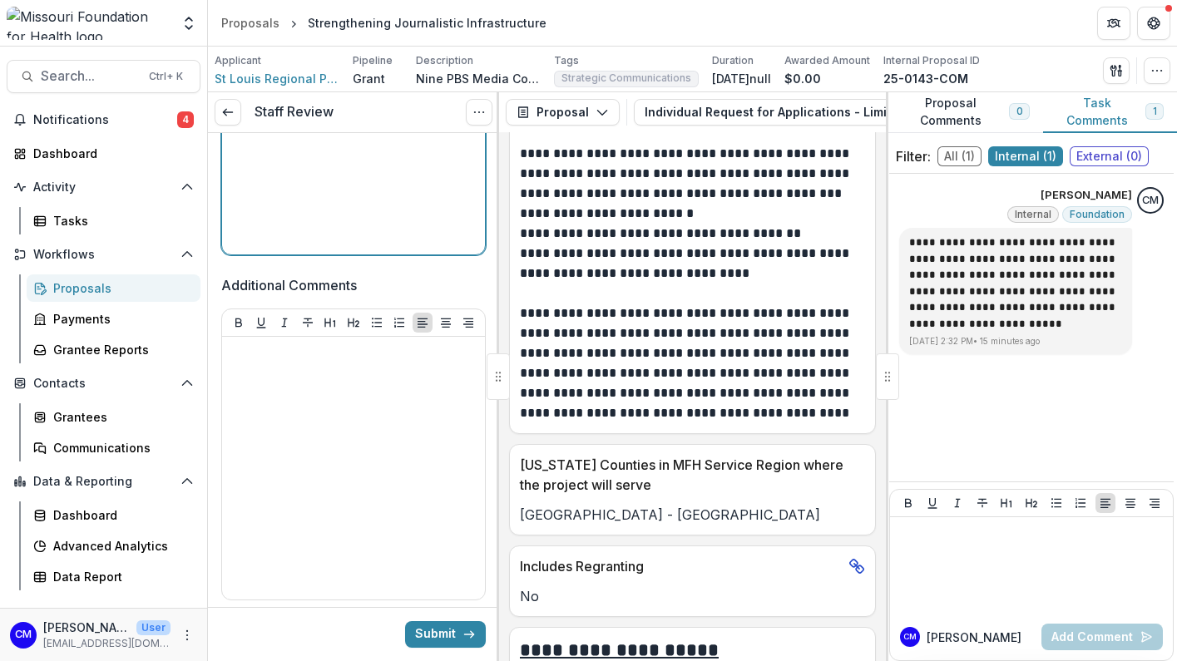
scroll to position [915, 0]
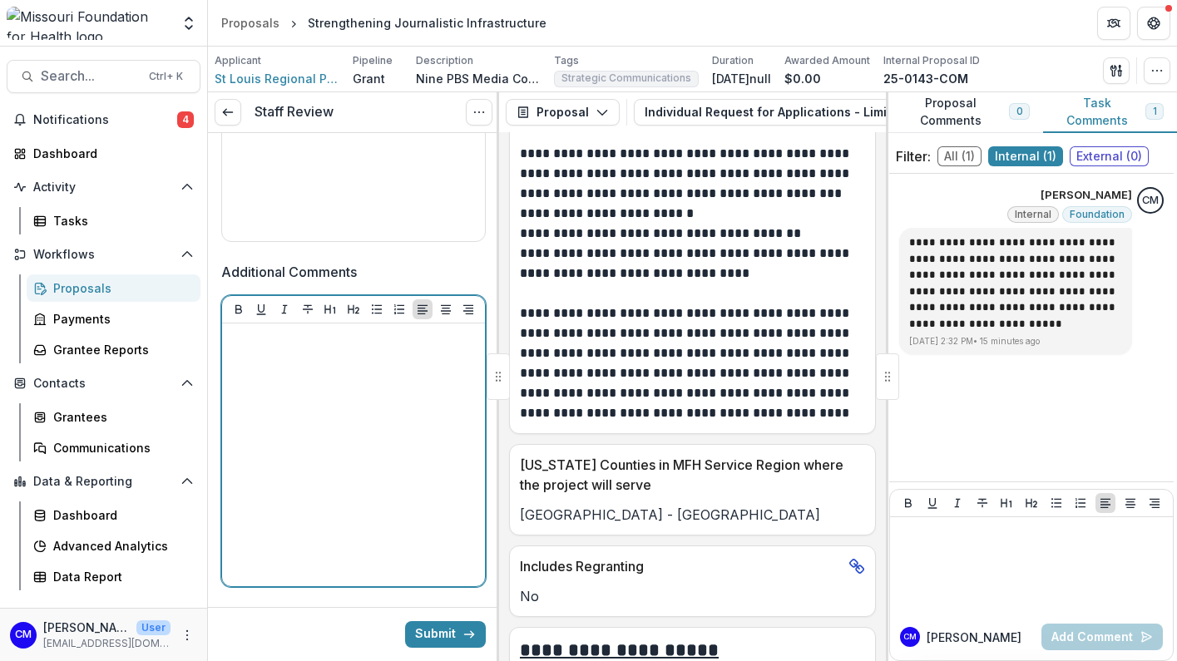
click at [373, 339] on p at bounding box center [354, 339] width 250 height 18
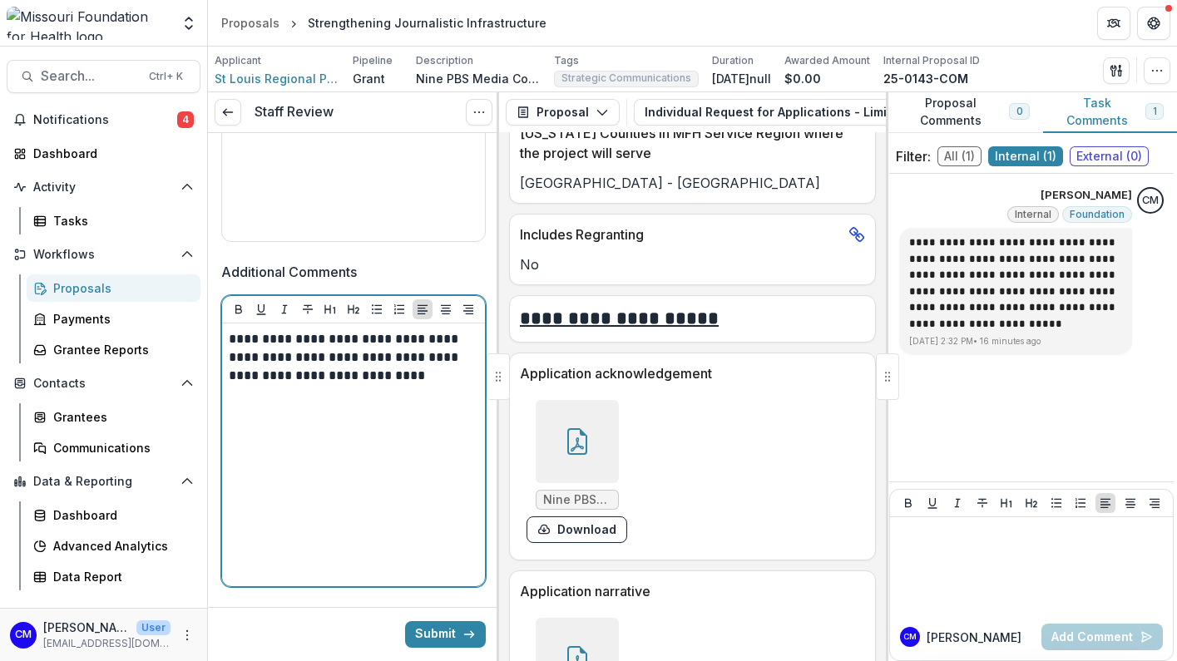
scroll to position [5607, 0]
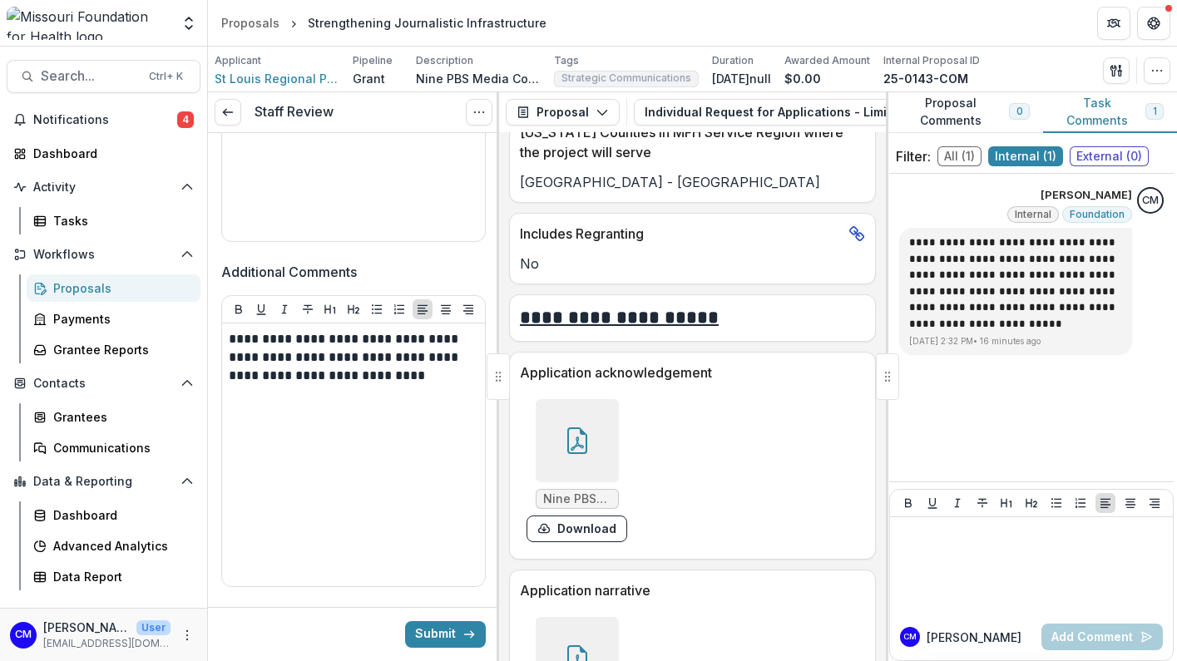
drag, startPoint x: 447, startPoint y: 622, endPoint x: 563, endPoint y: 508, distance: 162.9
click at [447, 622] on button "Submit" at bounding box center [445, 634] width 81 height 27
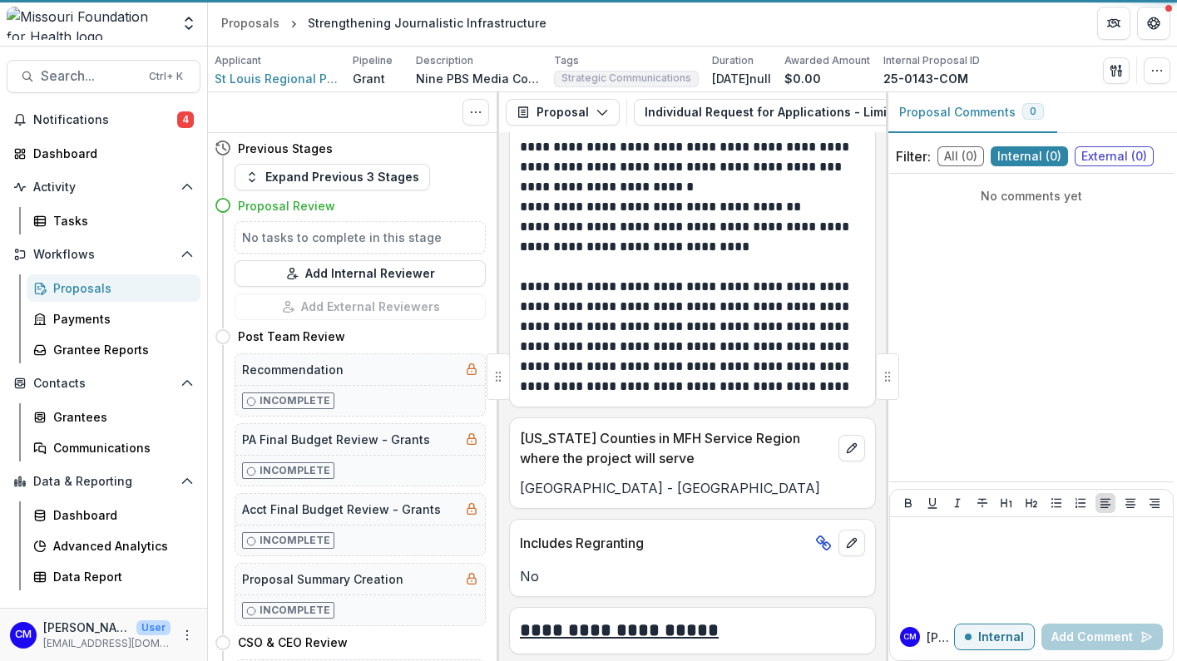
scroll to position [5913, 0]
